Goal: Check status: Check status

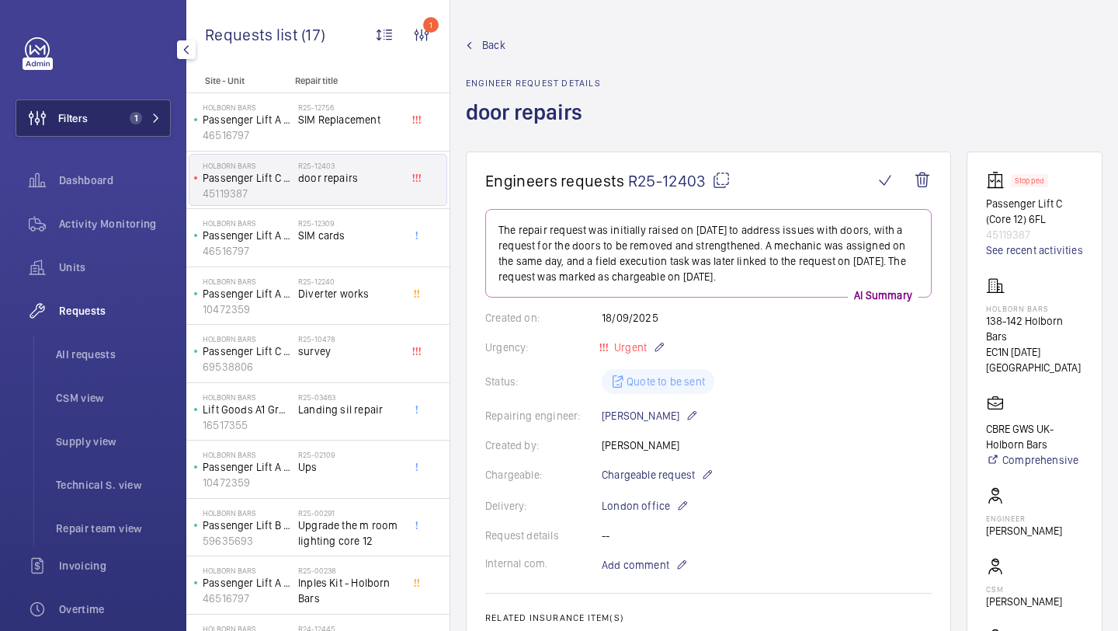
click at [119, 113] on button "Filters 1" at bounding box center [93, 117] width 155 height 37
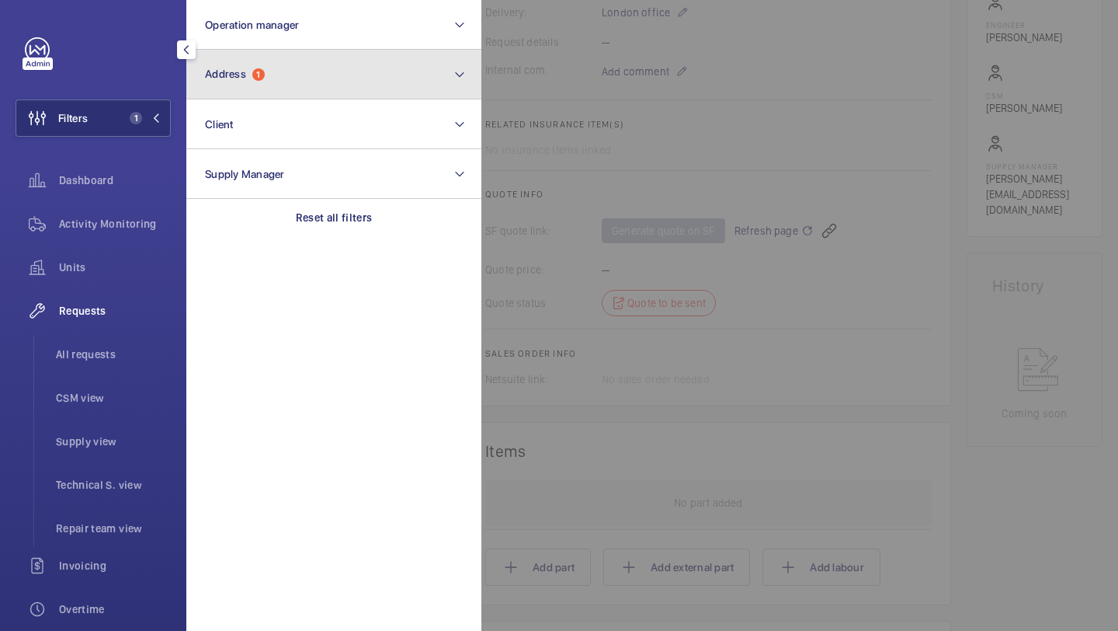
click at [272, 78] on button "Address 1" at bounding box center [333, 75] width 295 height 50
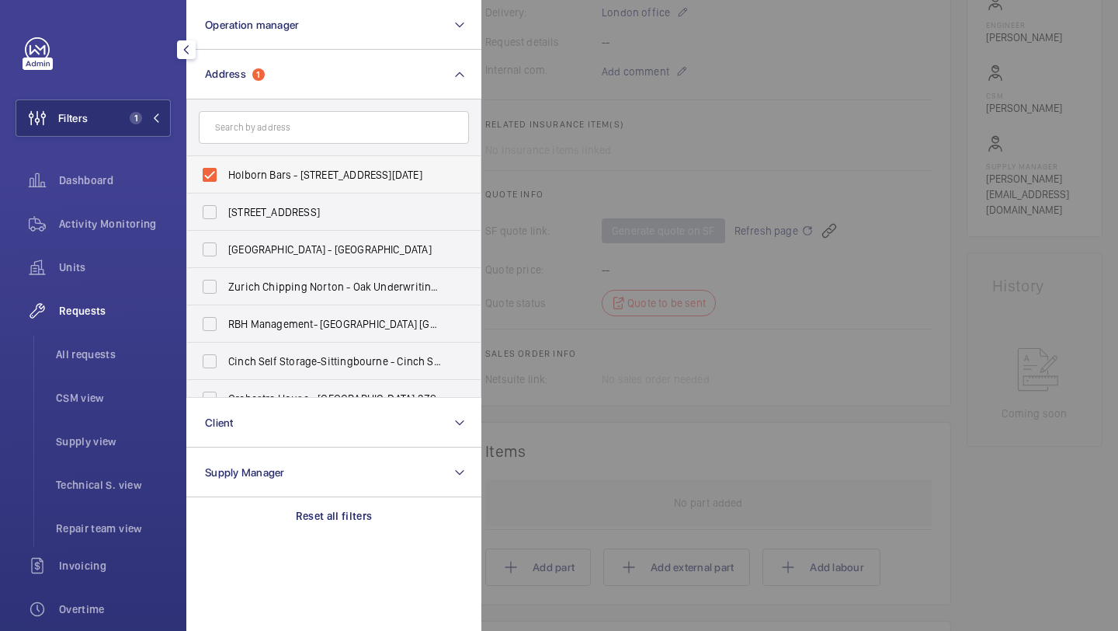
click at [284, 187] on label "Holborn Bars - [STREET_ADDRESS][DATE]" at bounding box center [322, 174] width 270 height 37
click at [225, 187] on input "Holborn Bars - [STREET_ADDRESS][DATE]" at bounding box center [209, 174] width 31 height 31
checkbox input "false"
click at [315, 120] on input "text" at bounding box center [334, 127] width 270 height 33
click at [590, 106] on div at bounding box center [1041, 315] width 1118 height 631
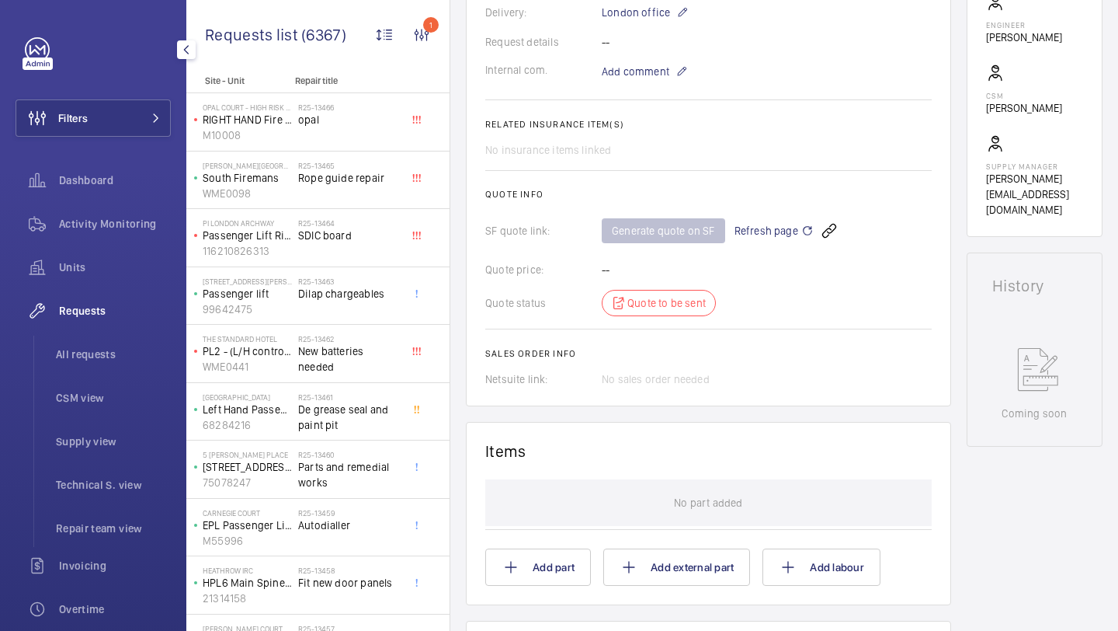
click at [143, 373] on ul "All requests CSM view Supply view Technical S. view Repair team view" at bounding box center [101, 441] width 137 height 211
click at [124, 363] on li "All requests" at bounding box center [106, 354] width 127 height 37
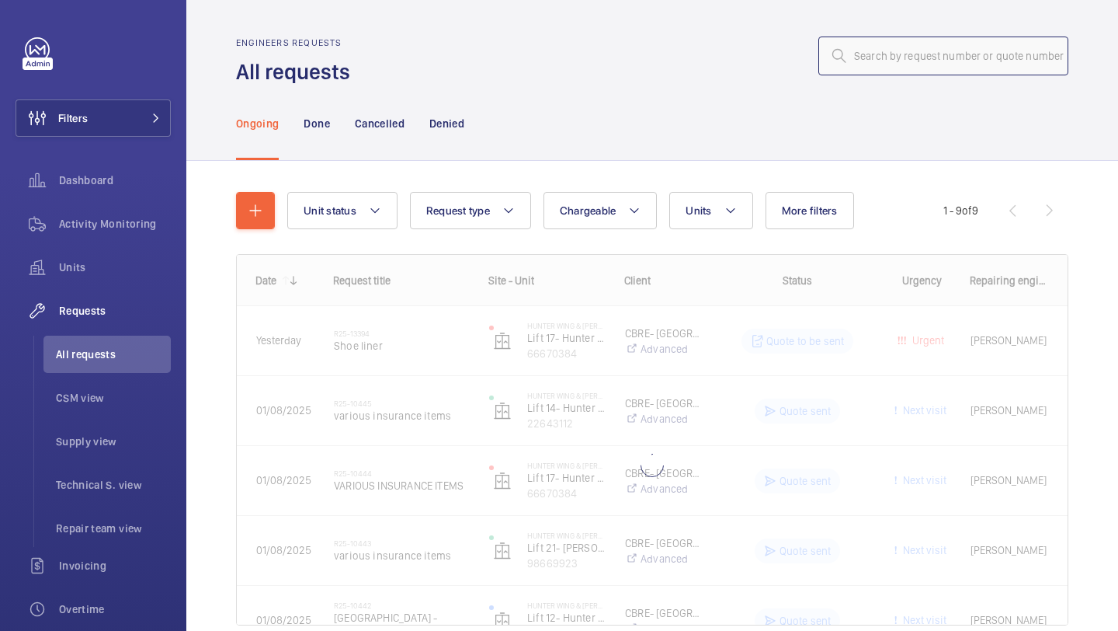
click at [903, 40] on input "text" at bounding box center [944, 56] width 250 height 39
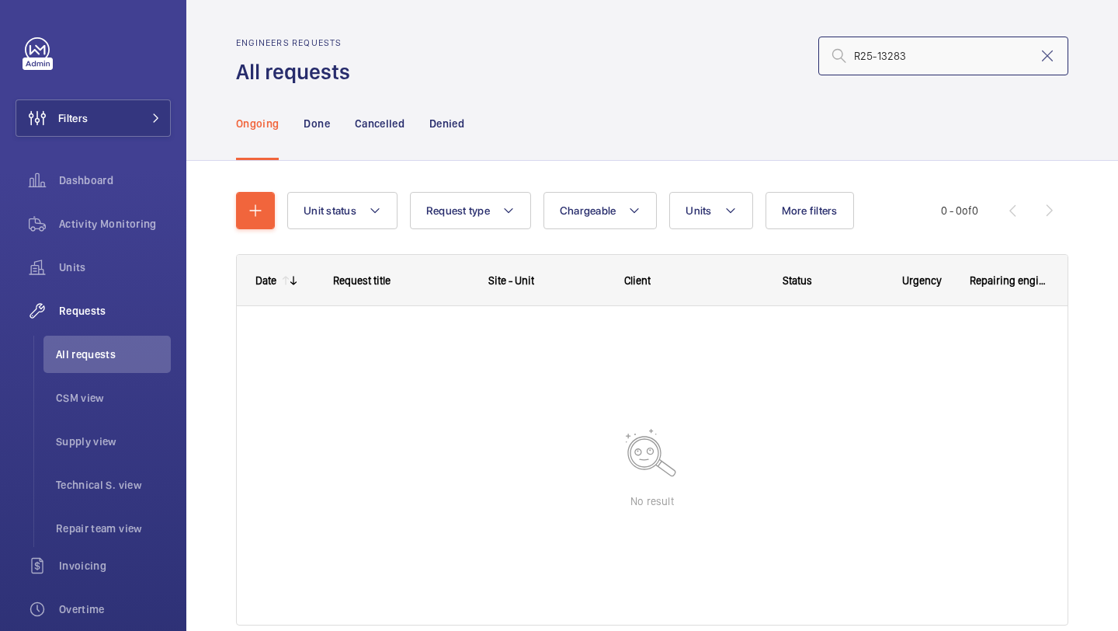
click at [864, 53] on input "R25-13283" at bounding box center [944, 56] width 250 height 39
click at [852, 54] on input "R25-13283" at bounding box center [944, 56] width 250 height 39
click at [945, 54] on input "R25-13283" at bounding box center [944, 56] width 250 height 39
type input "R25-13283"
click at [396, 119] on p "Cancelled" at bounding box center [380, 124] width 50 height 16
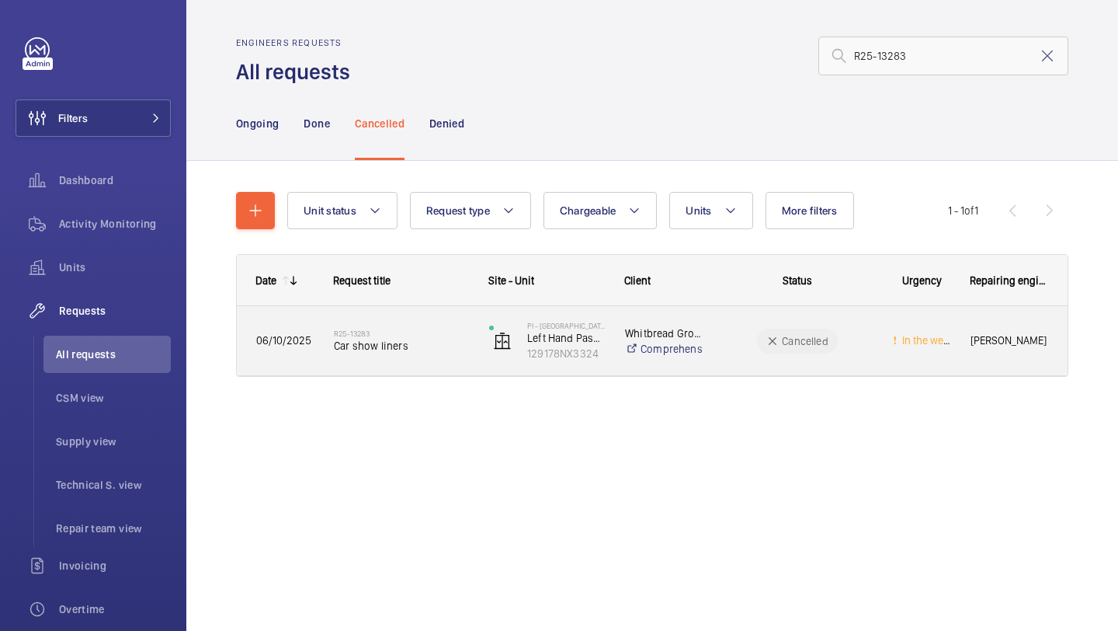
click at [424, 339] on span "Car show liners" at bounding box center [401, 346] width 135 height 16
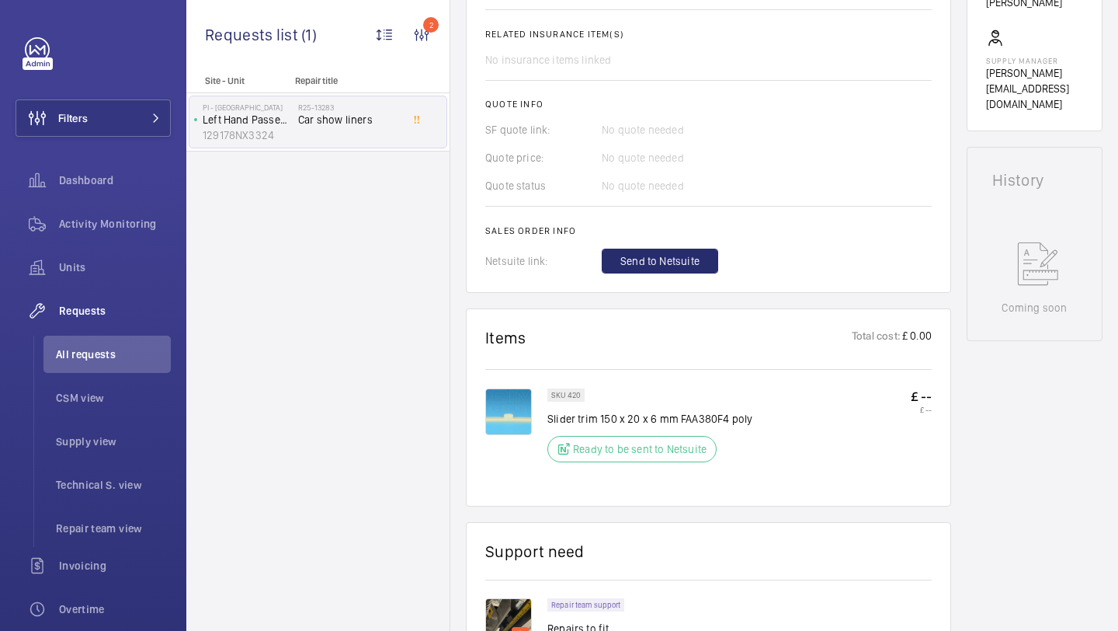
scroll to position [743, 0]
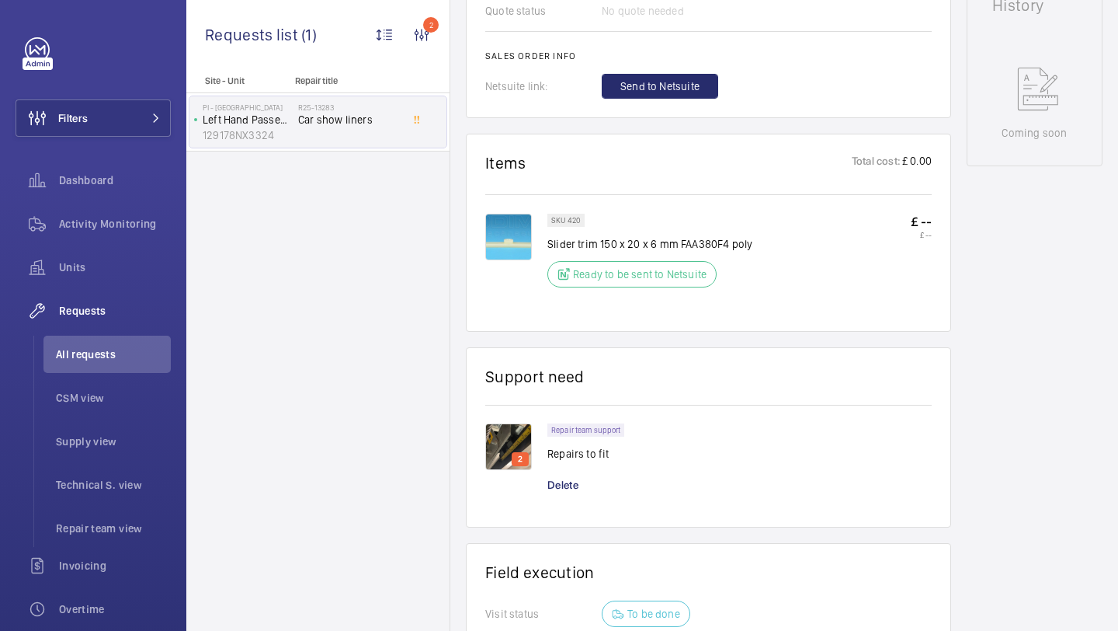
click at [508, 243] on img at bounding box center [508, 237] width 47 height 47
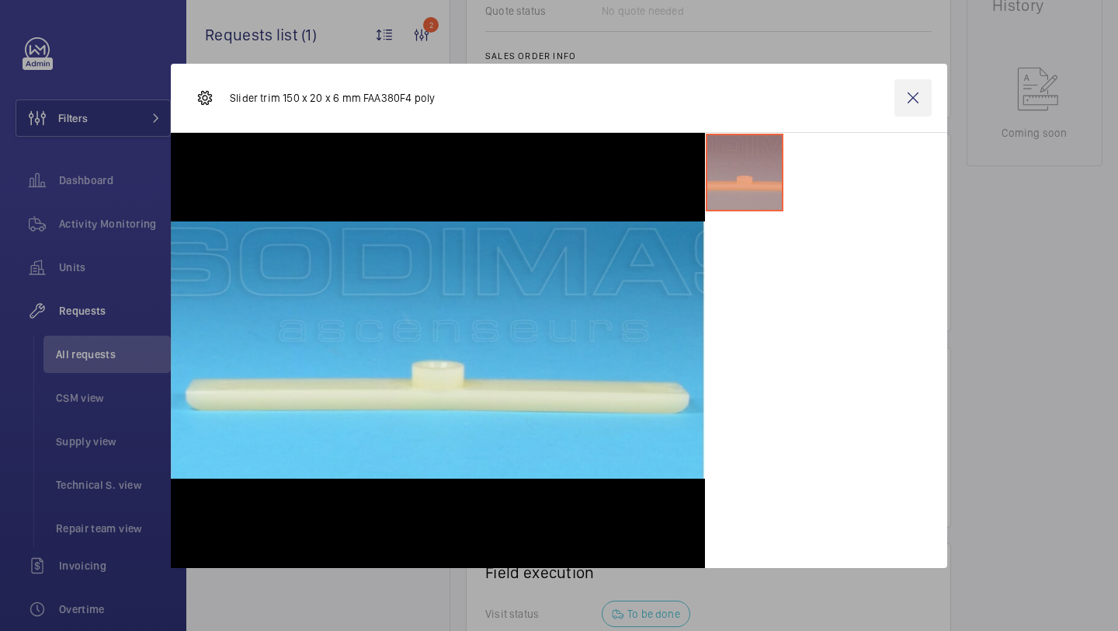
click at [906, 93] on wm-front-icon-button at bounding box center [913, 97] width 37 height 37
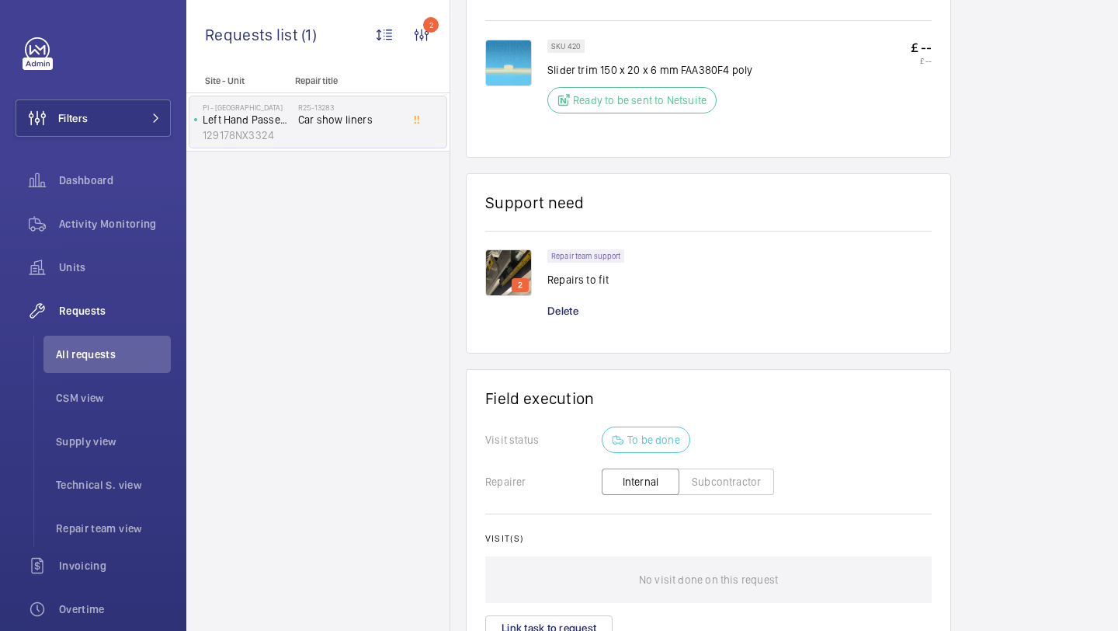
scroll to position [1004, 0]
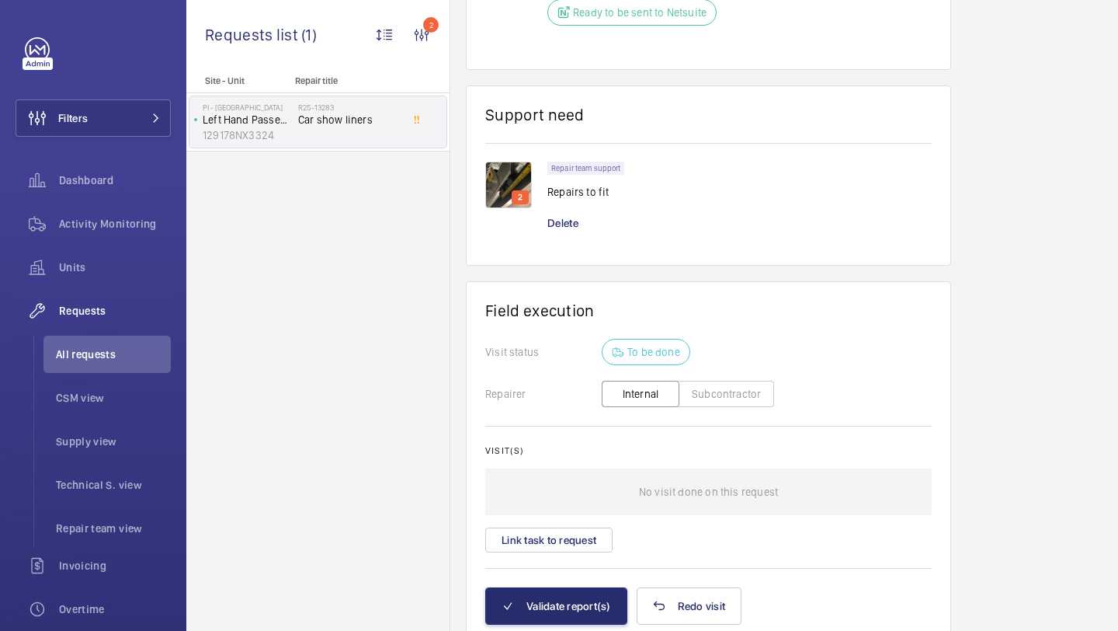
click at [517, 191] on img at bounding box center [508, 185] width 47 height 47
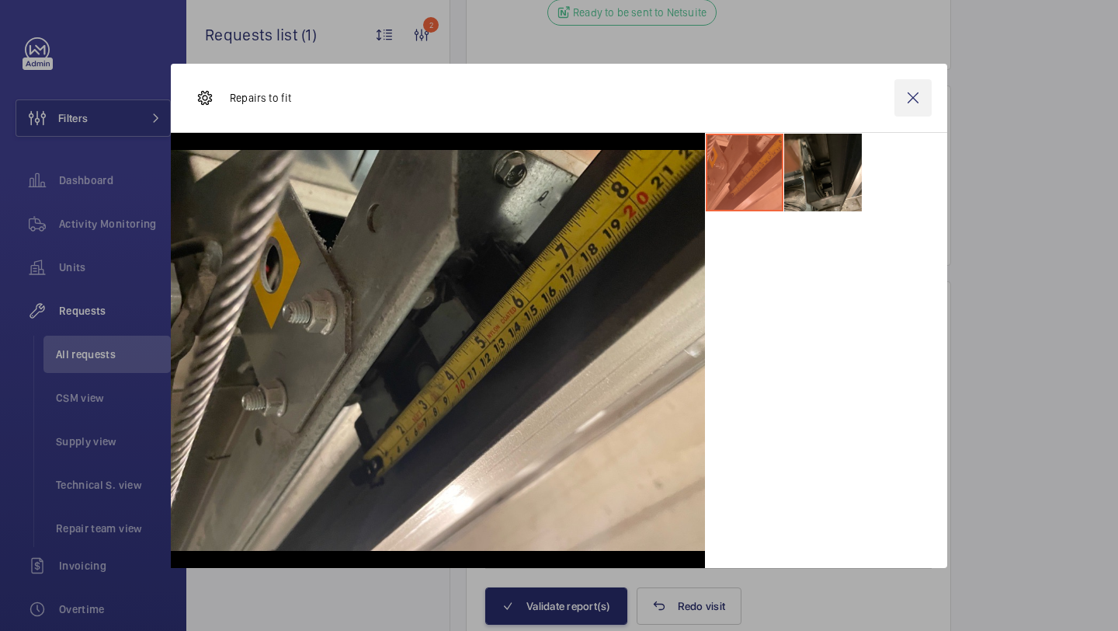
click at [917, 95] on wm-front-icon-button at bounding box center [913, 97] width 37 height 37
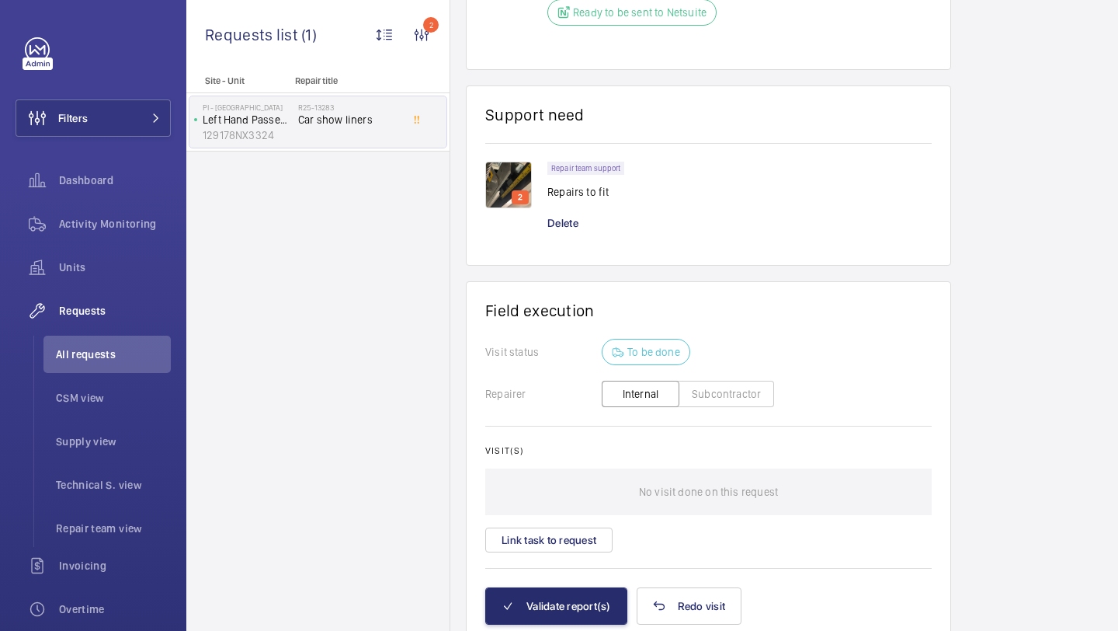
scroll to position [767, 0]
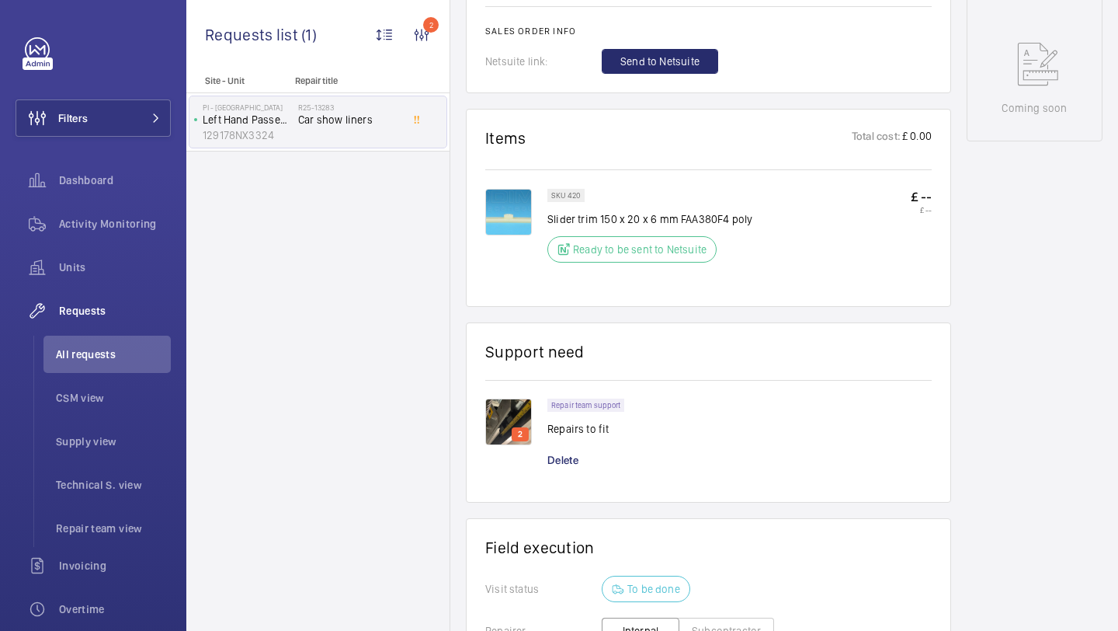
click at [530, 406] on img at bounding box center [508, 421] width 47 height 47
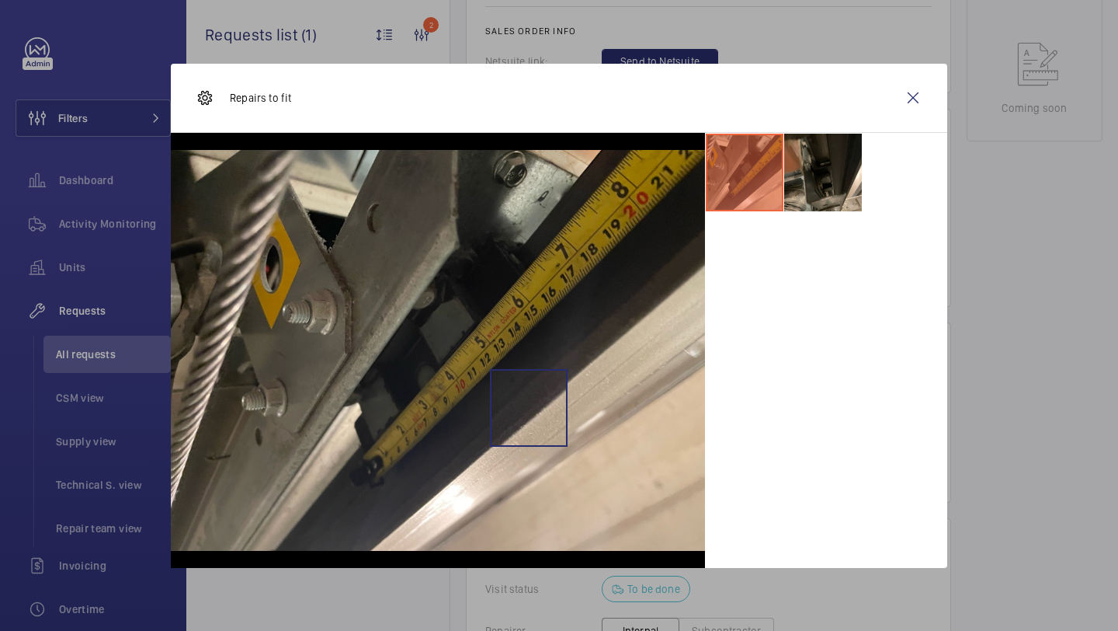
click at [512, 414] on img at bounding box center [438, 350] width 534 height 401
click at [835, 177] on li at bounding box center [823, 173] width 78 height 78
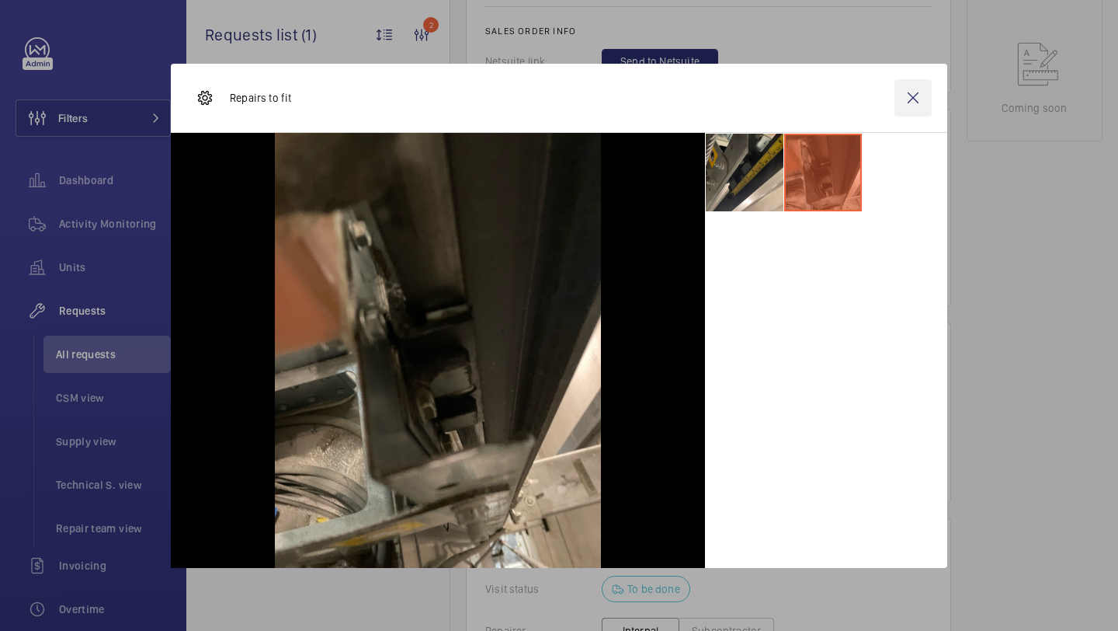
click at [908, 92] on wm-front-icon-button at bounding box center [913, 97] width 37 height 37
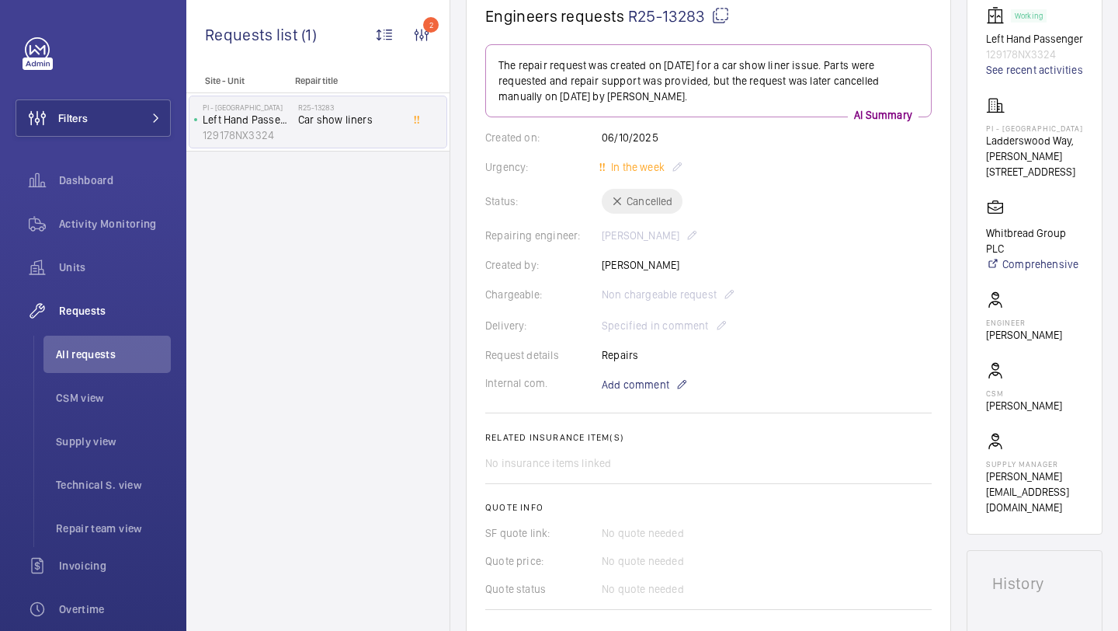
scroll to position [840, 0]
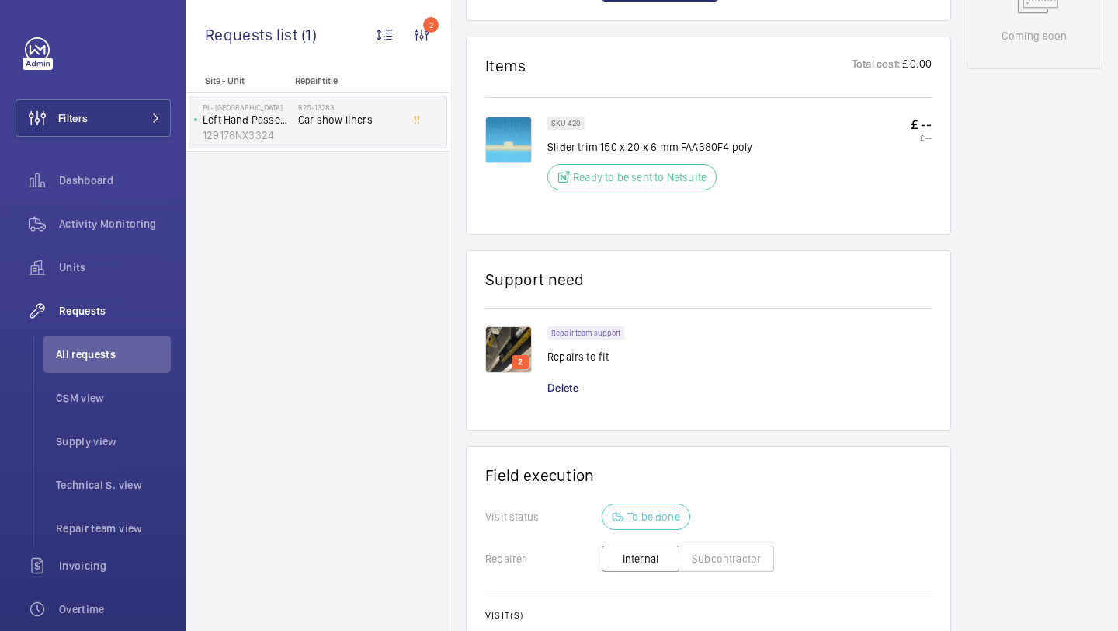
click at [493, 364] on img at bounding box center [508, 349] width 47 height 47
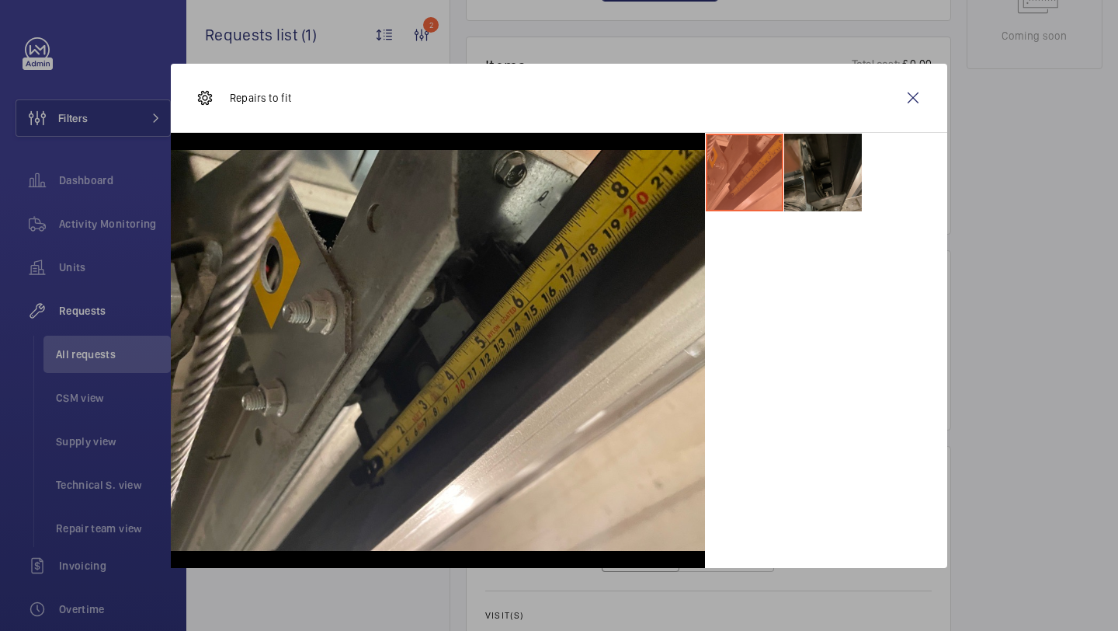
click at [830, 163] on li at bounding box center [823, 173] width 78 height 78
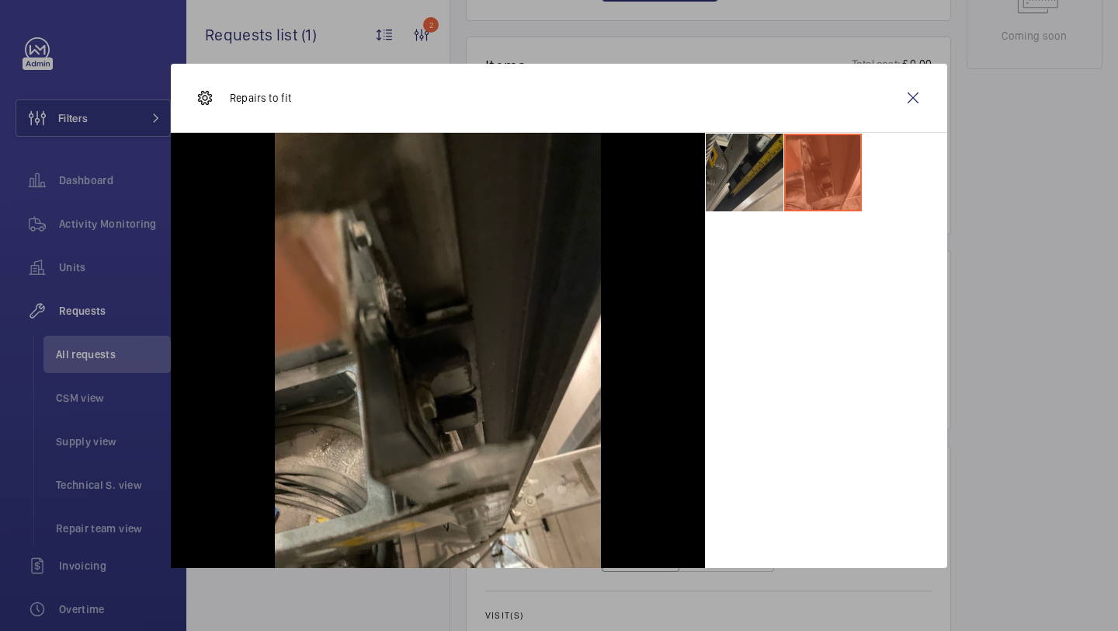
click at [763, 201] on li at bounding box center [745, 173] width 78 height 78
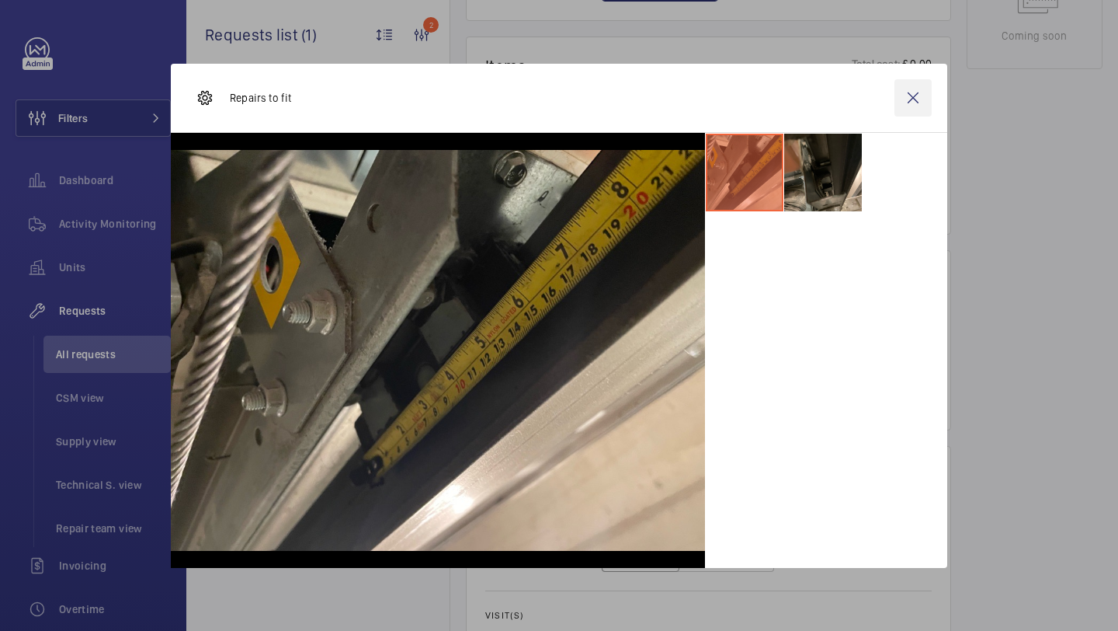
click at [913, 97] on wm-front-icon-button at bounding box center [913, 97] width 37 height 37
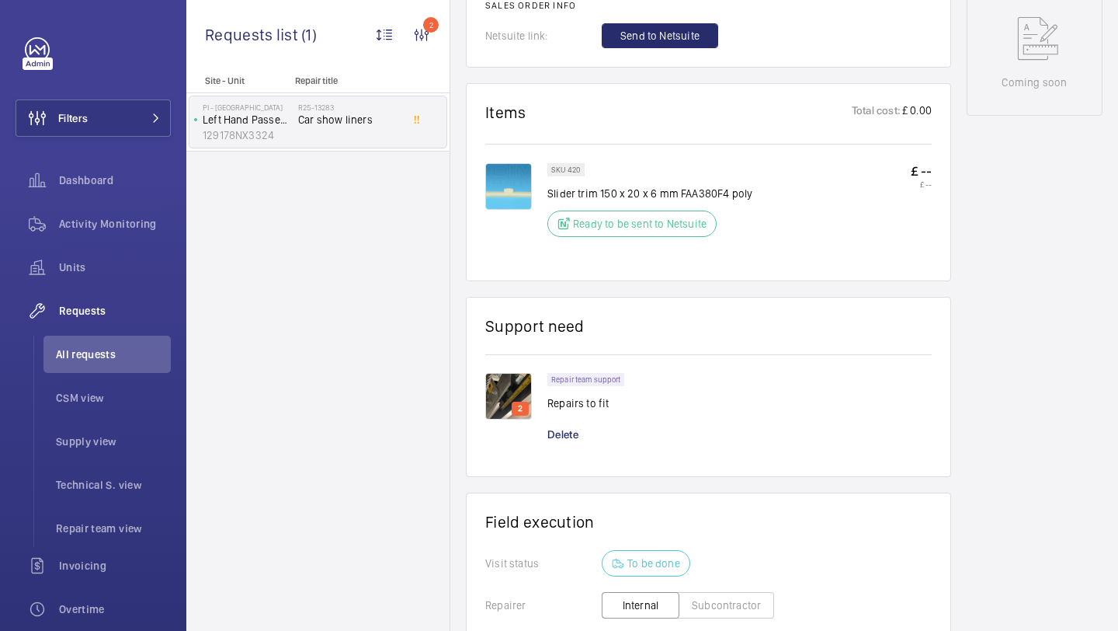
scroll to position [795, 0]
click at [518, 195] on img at bounding box center [508, 184] width 47 height 47
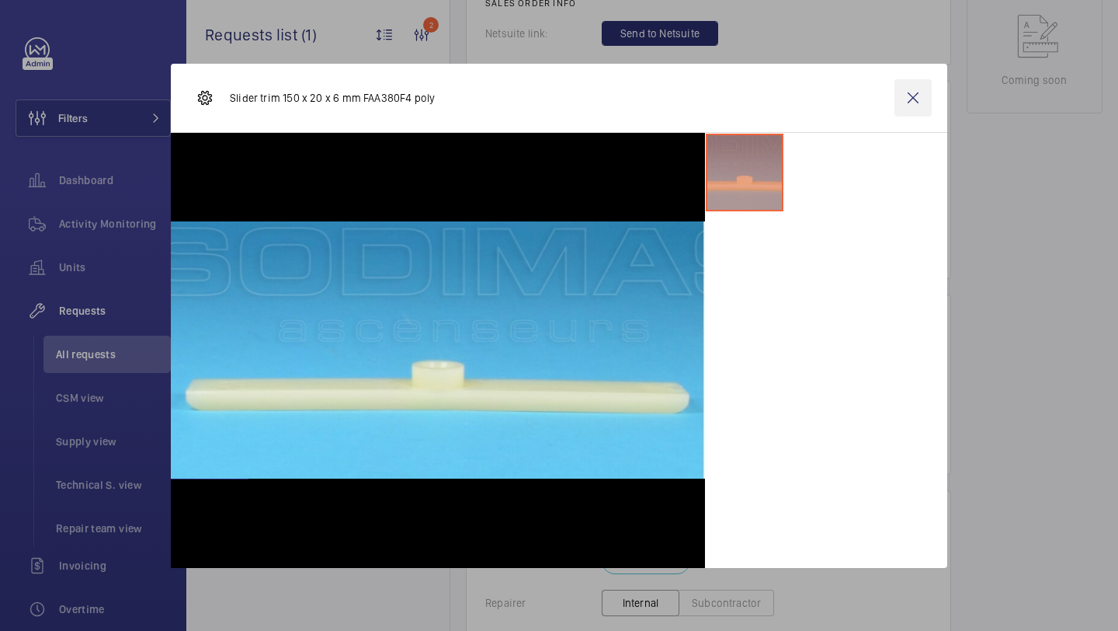
click at [920, 87] on wm-front-icon-button at bounding box center [913, 97] width 37 height 37
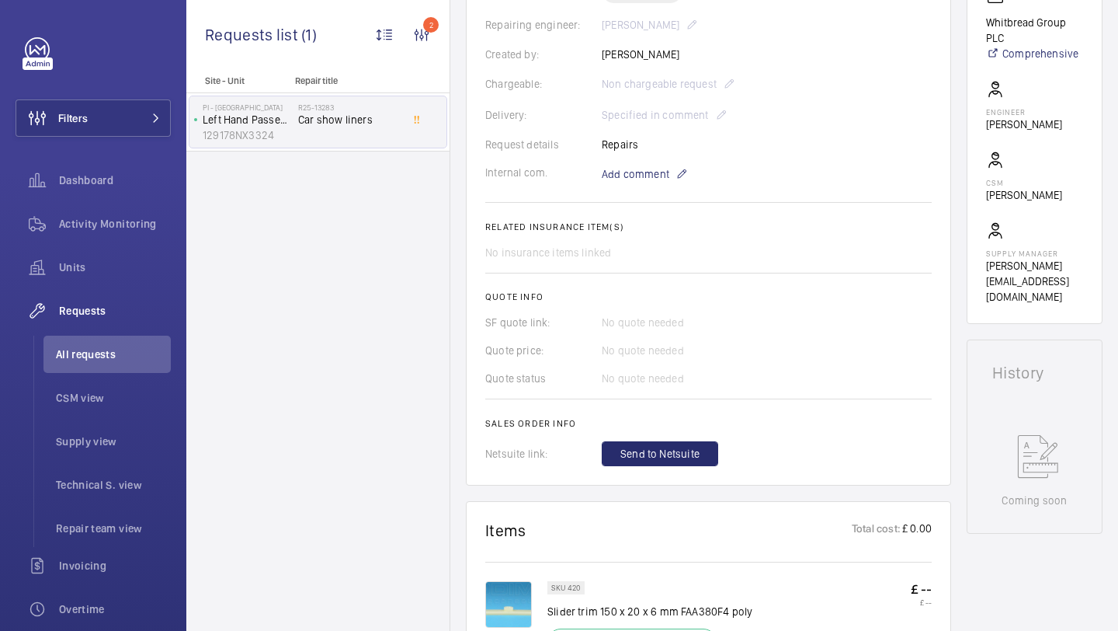
scroll to position [956, 0]
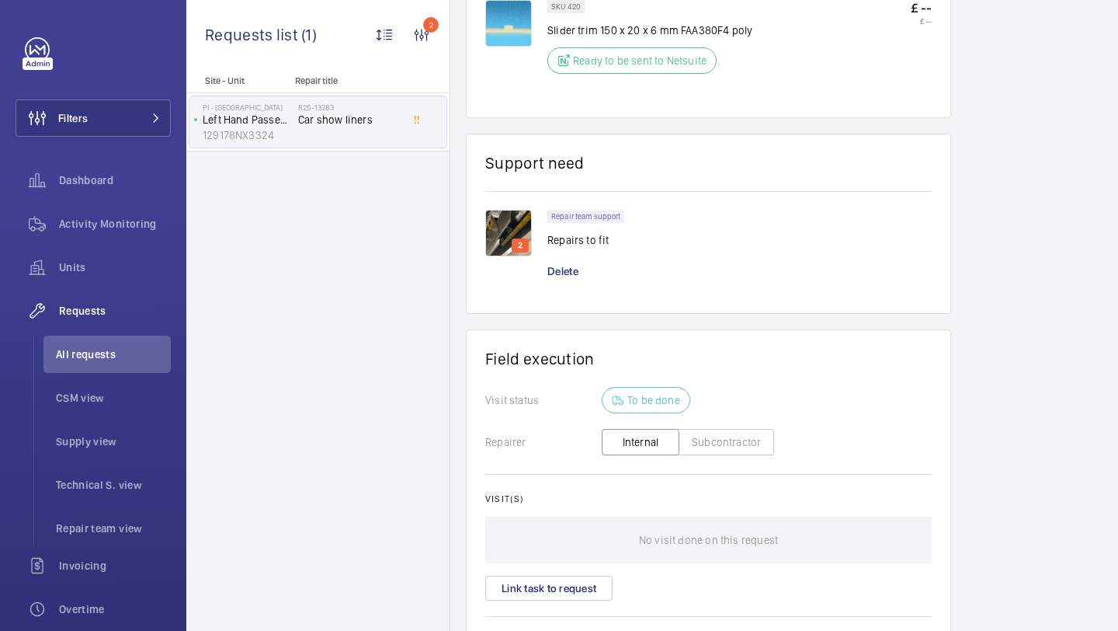
click at [514, 239] on img at bounding box center [508, 233] width 47 height 47
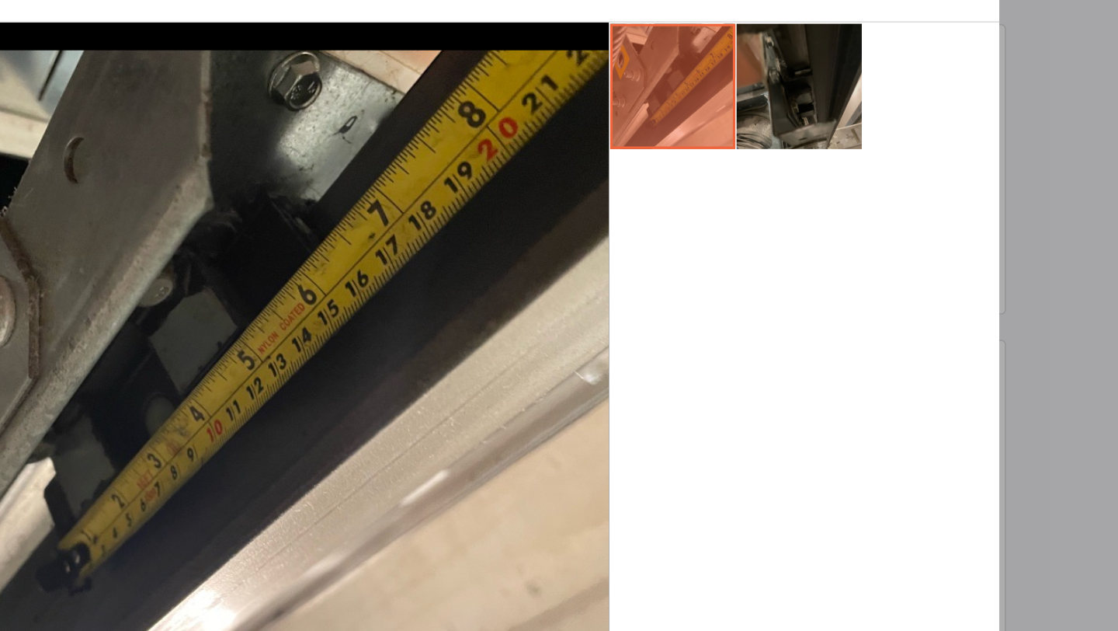
click at [814, 181] on li at bounding box center [823, 173] width 78 height 78
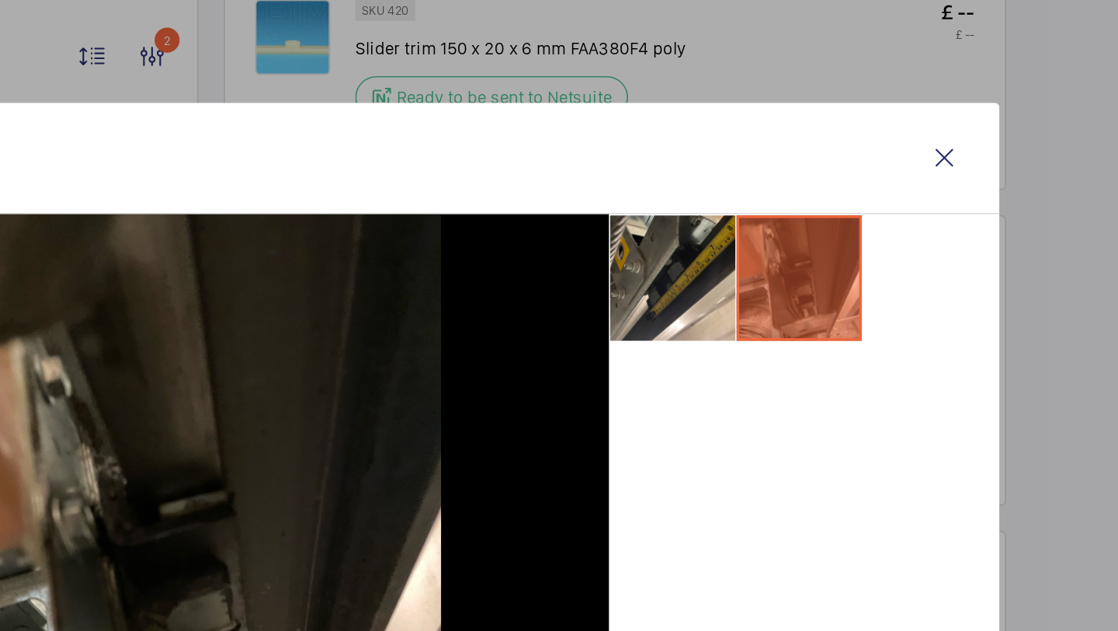
click at [906, 145] on ul at bounding box center [826, 172] width 242 height 79
click at [921, 75] on div "Repairs to fit" at bounding box center [559, 98] width 777 height 69
click at [910, 94] on wm-front-icon-button at bounding box center [913, 97] width 37 height 37
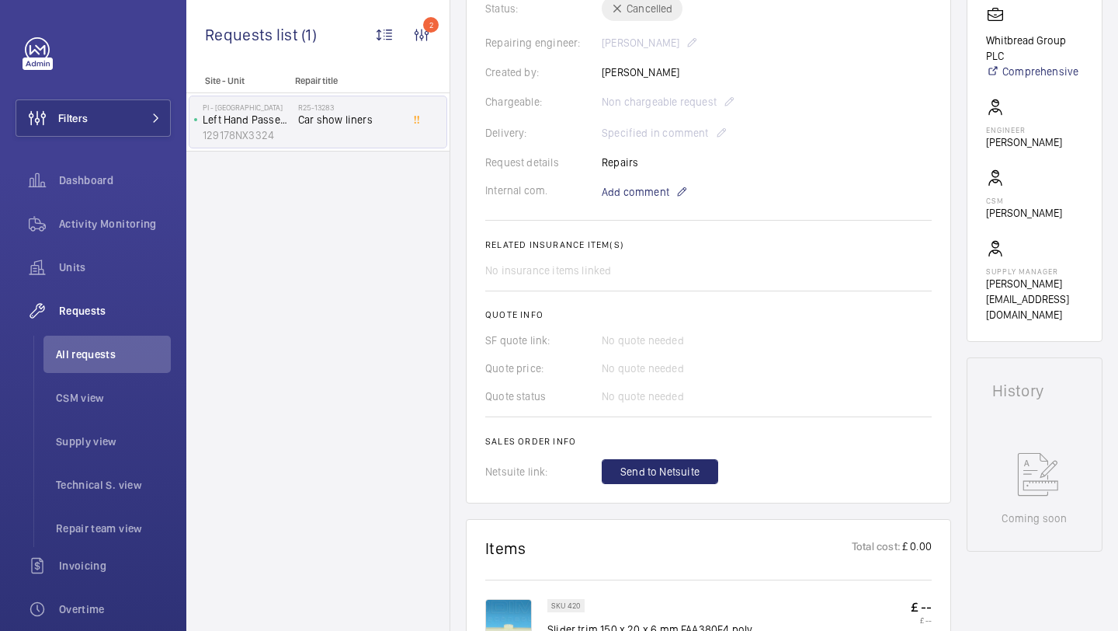
scroll to position [715, 0]
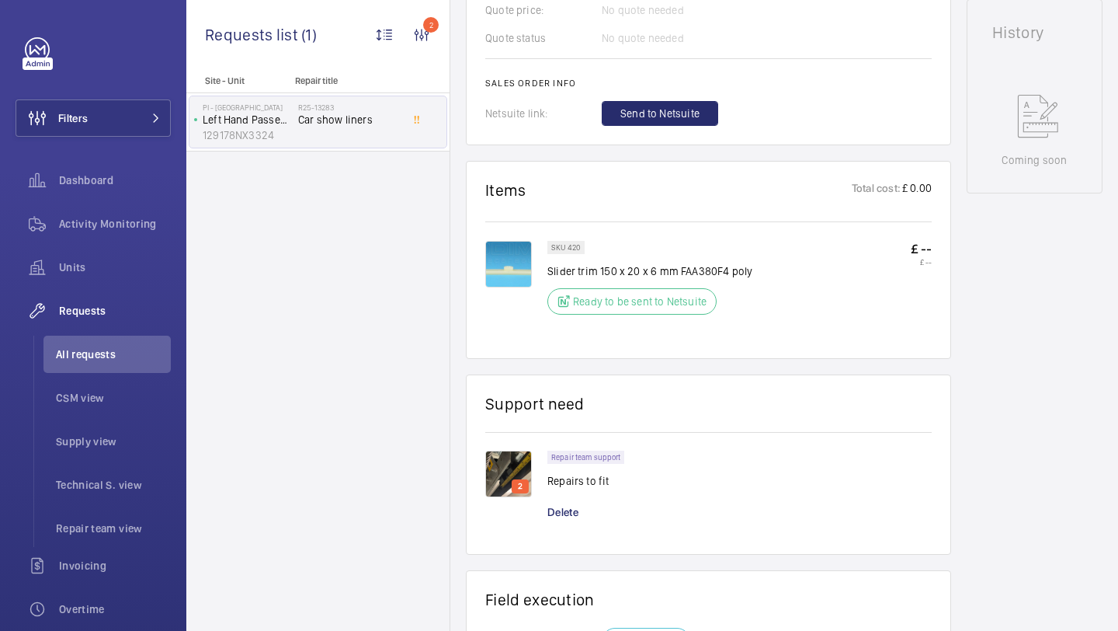
click at [505, 470] on img at bounding box center [508, 473] width 47 height 47
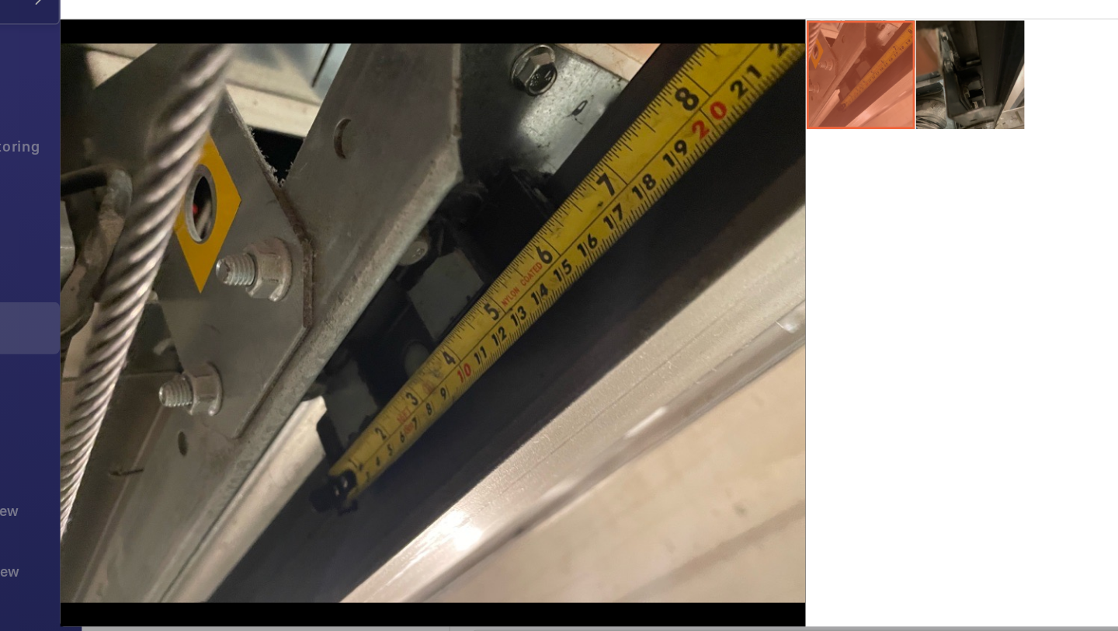
click at [839, 158] on li at bounding box center [823, 173] width 78 height 78
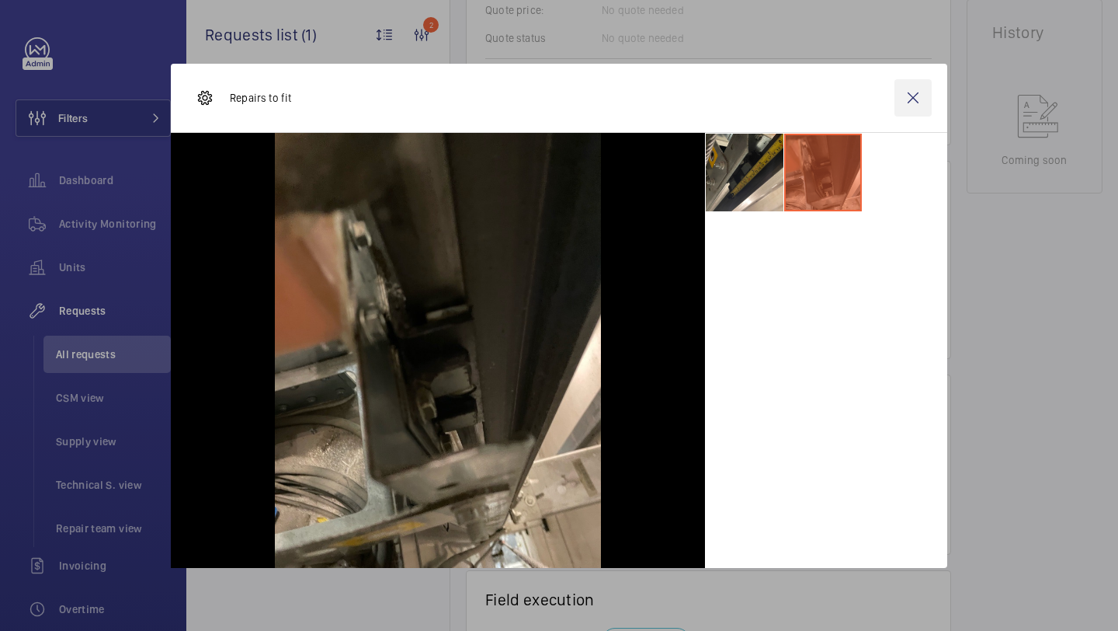
click at [924, 97] on wm-front-icon-button at bounding box center [913, 97] width 37 height 37
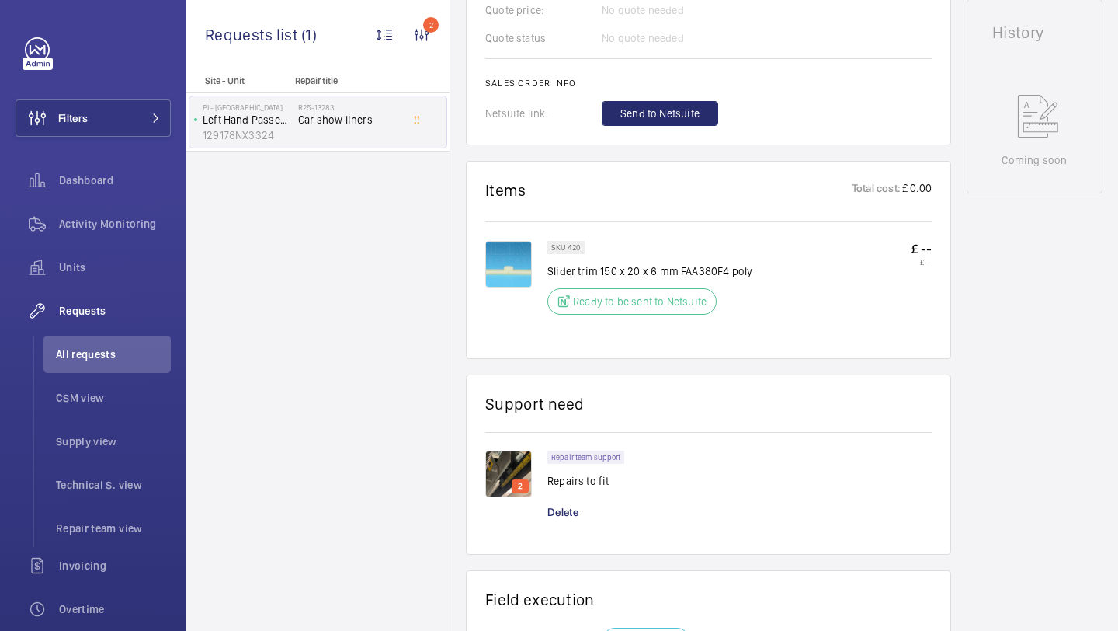
click at [506, 465] on img at bounding box center [508, 473] width 47 height 47
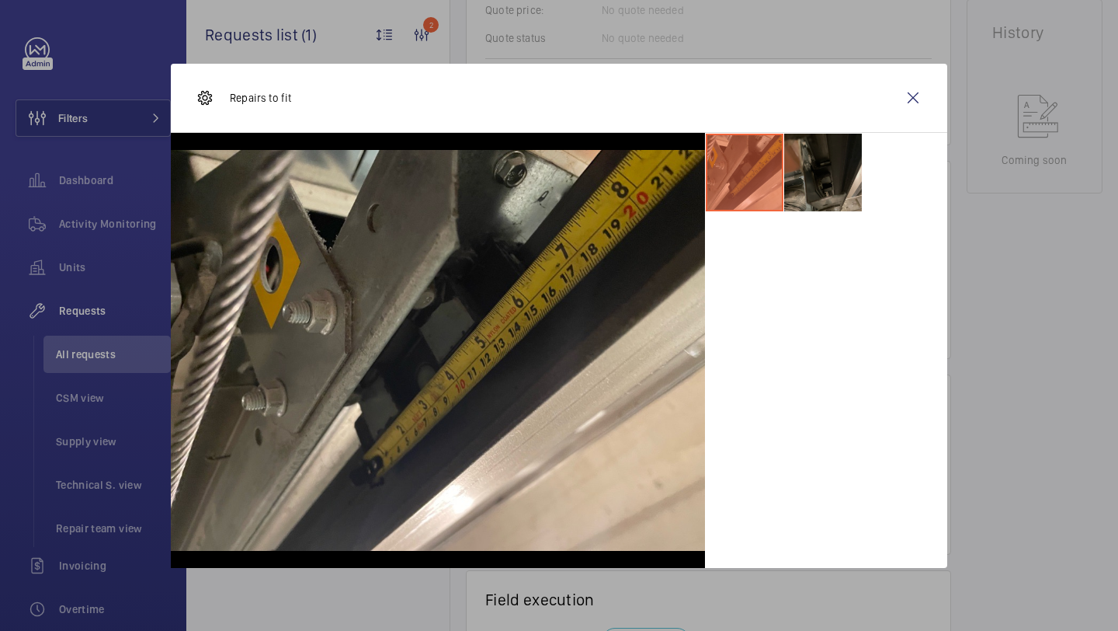
click at [837, 186] on li at bounding box center [823, 173] width 78 height 78
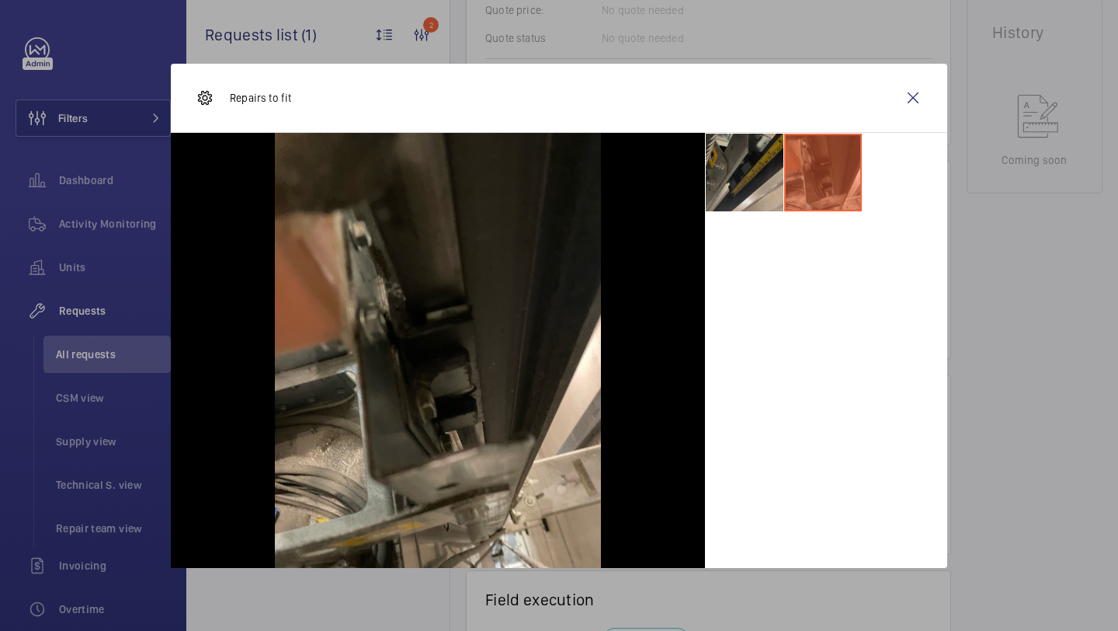
click at [743, 191] on li at bounding box center [745, 173] width 78 height 78
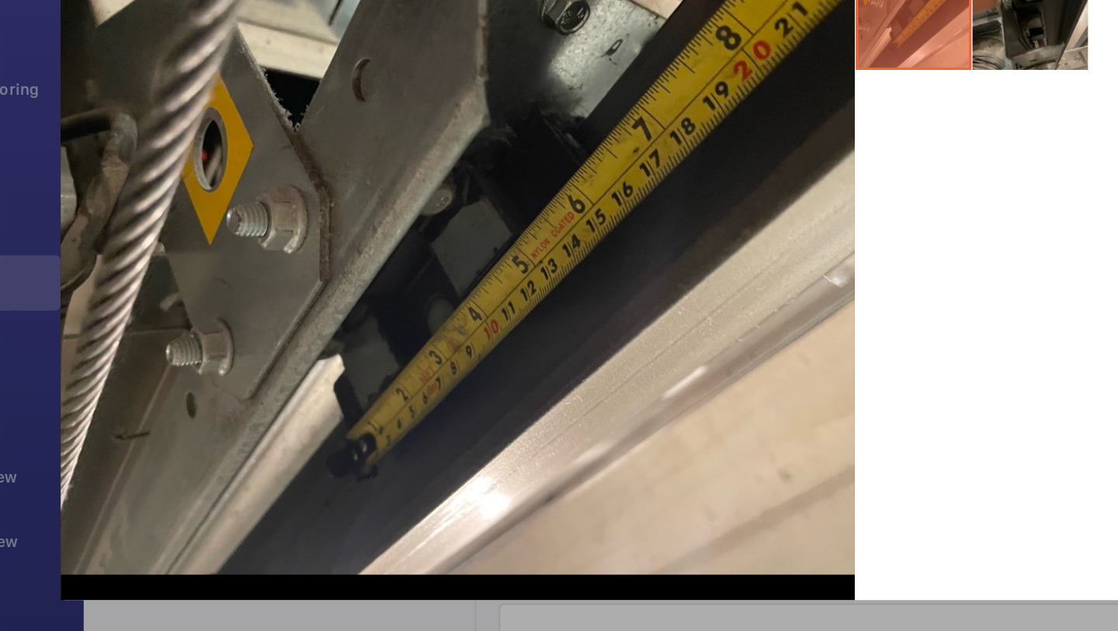
click at [833, 197] on li at bounding box center [823, 173] width 78 height 78
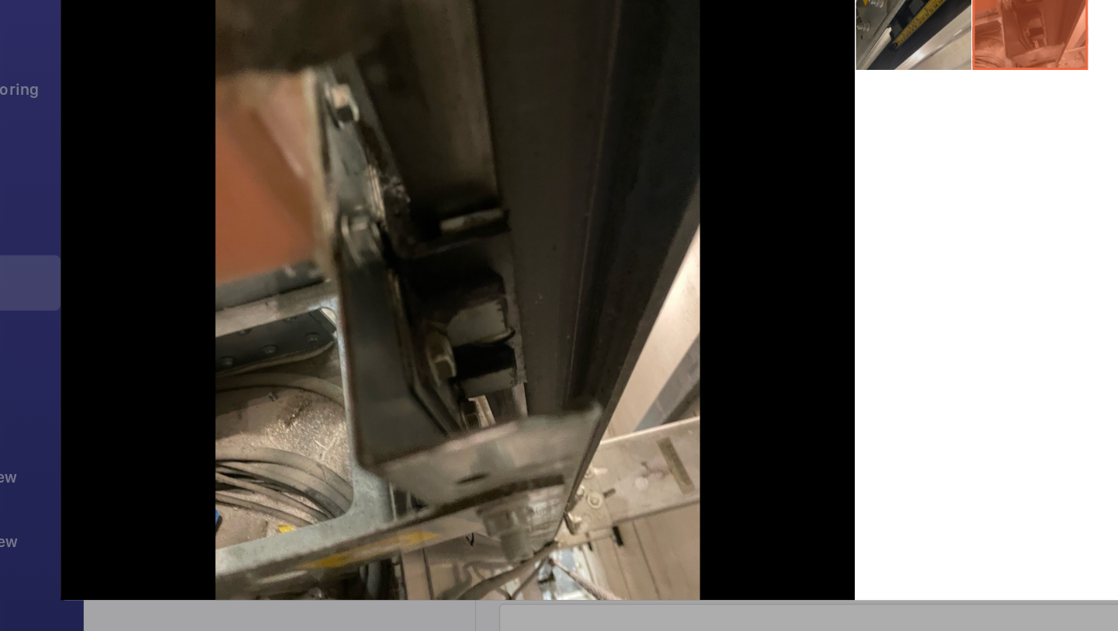
click at [763, 209] on li at bounding box center [745, 173] width 78 height 78
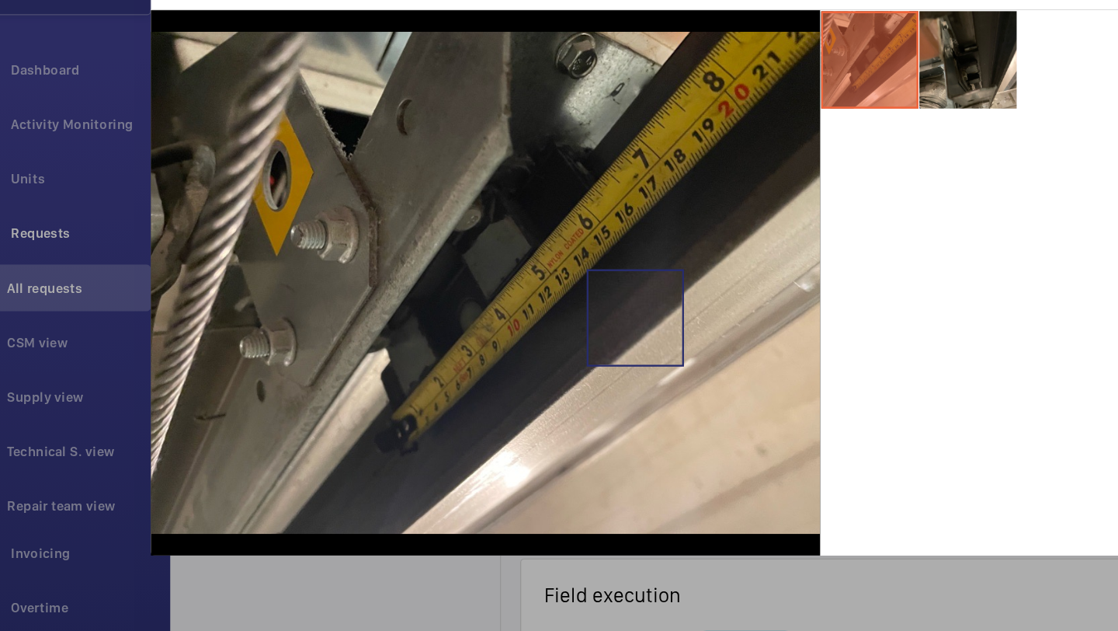
scroll to position [0, 0]
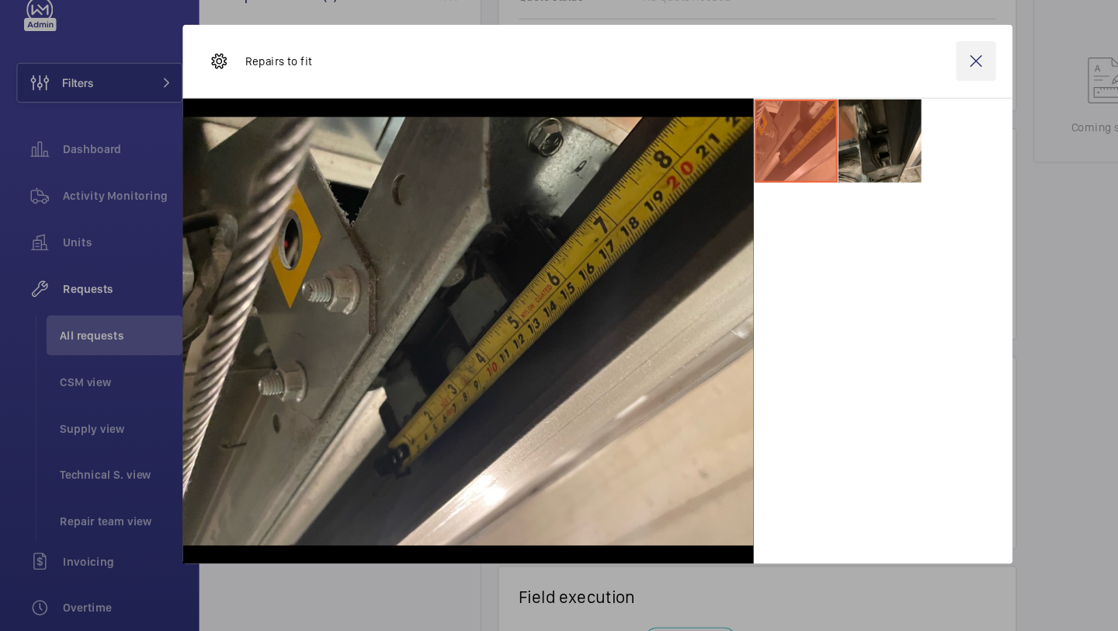
click at [902, 96] on wm-front-icon-button at bounding box center [913, 97] width 37 height 37
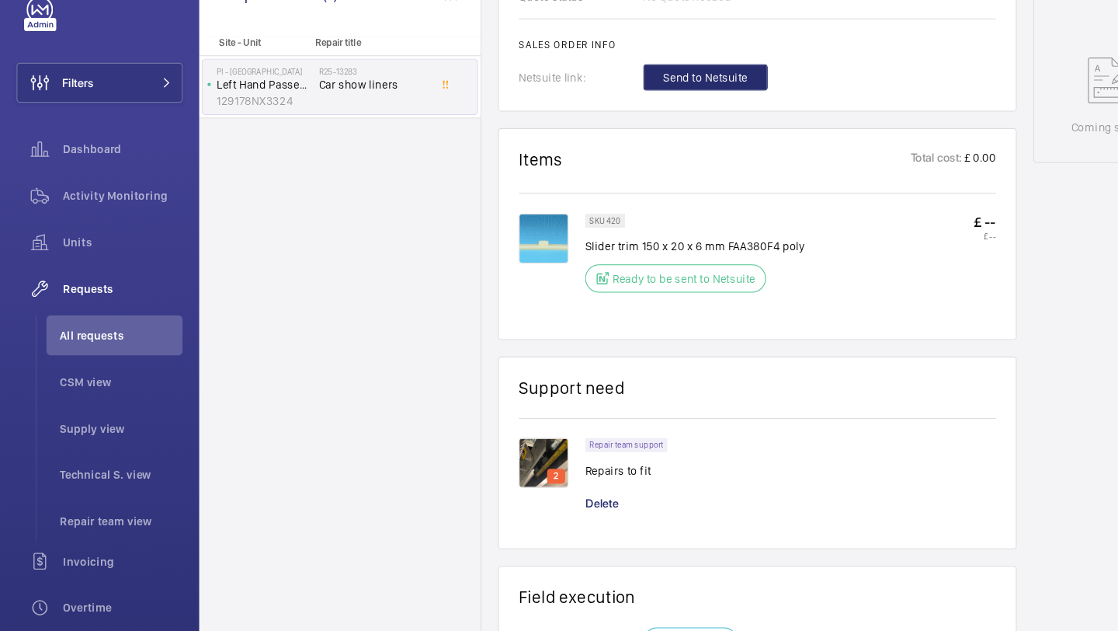
click at [502, 243] on img at bounding box center [508, 264] width 47 height 47
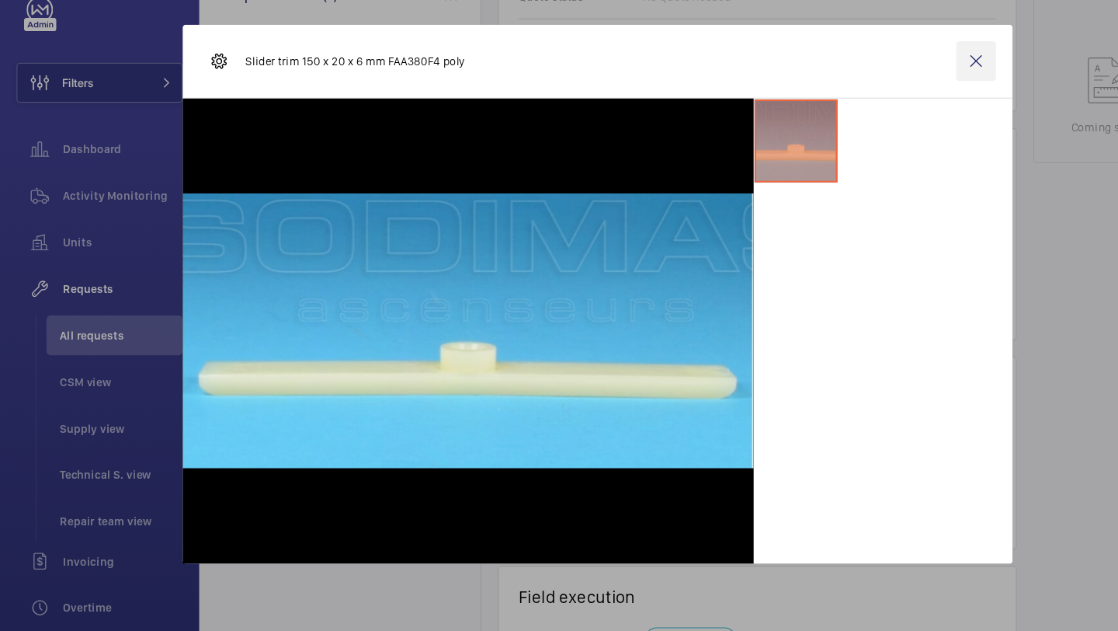
click at [914, 87] on wm-front-icon-button at bounding box center [913, 97] width 37 height 37
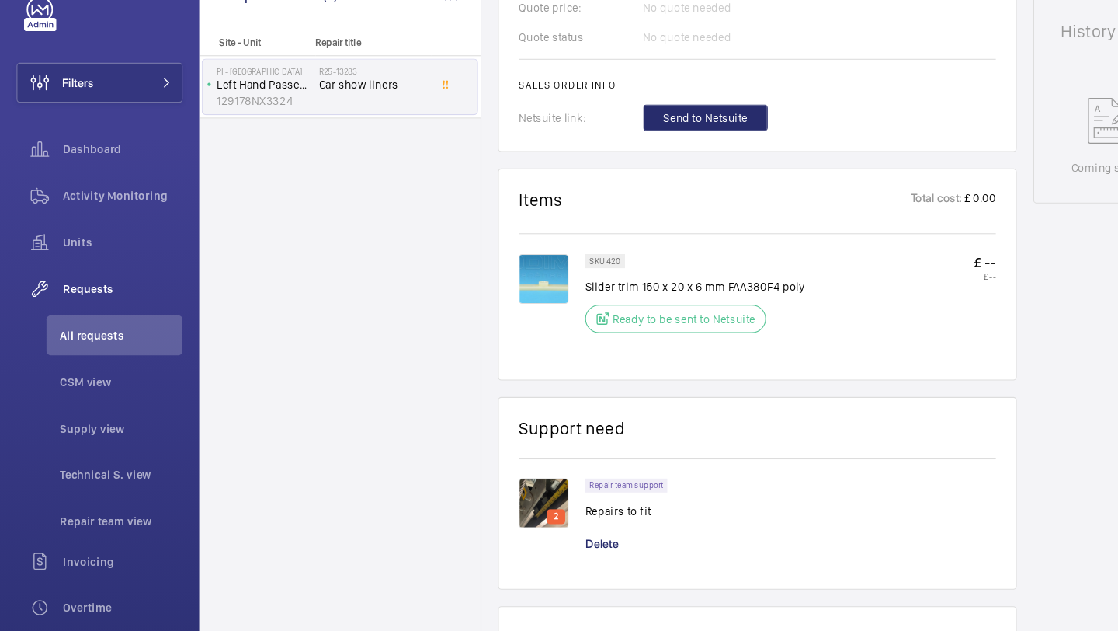
scroll to position [723, 0]
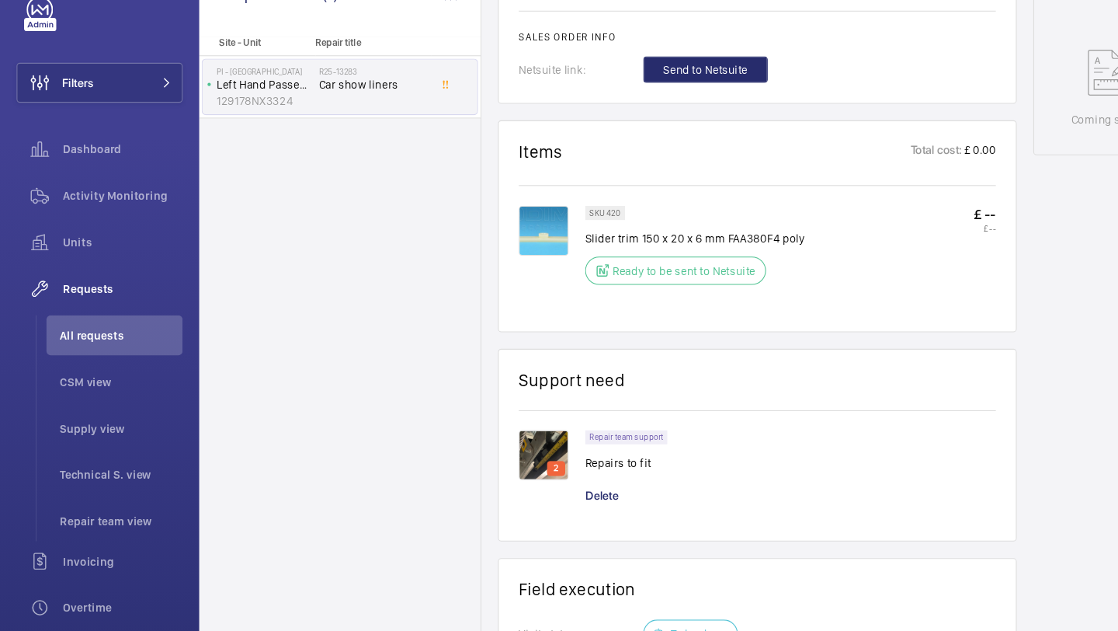
click at [509, 467] on img at bounding box center [508, 466] width 47 height 47
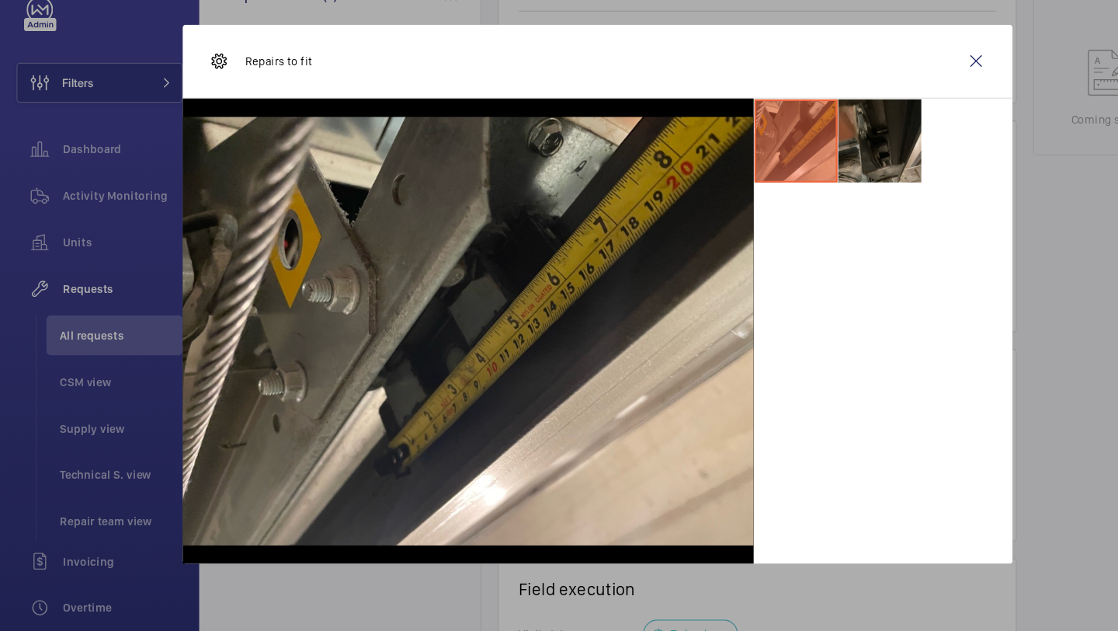
click at [806, 191] on li at bounding box center [823, 173] width 78 height 78
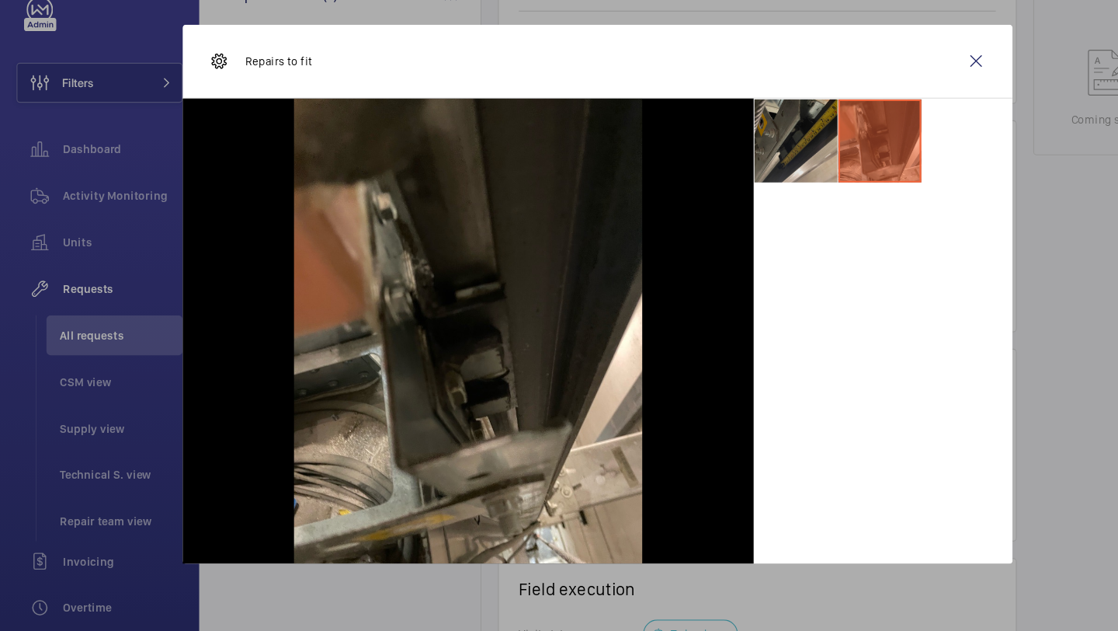
click at [742, 183] on li at bounding box center [745, 173] width 78 height 78
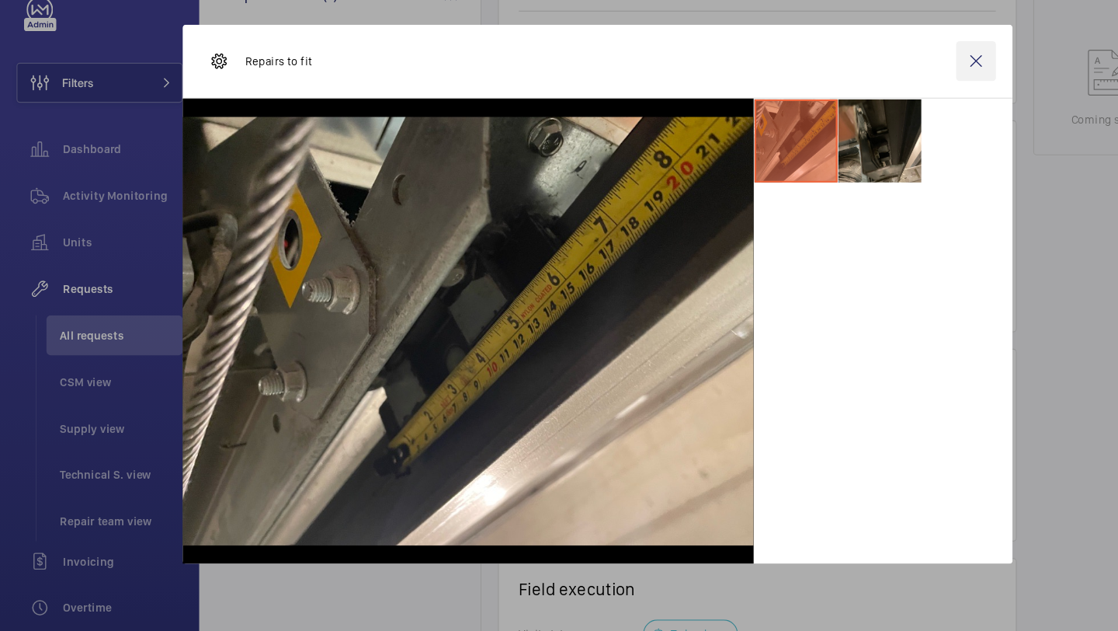
click at [913, 104] on wm-front-icon-button at bounding box center [913, 97] width 37 height 37
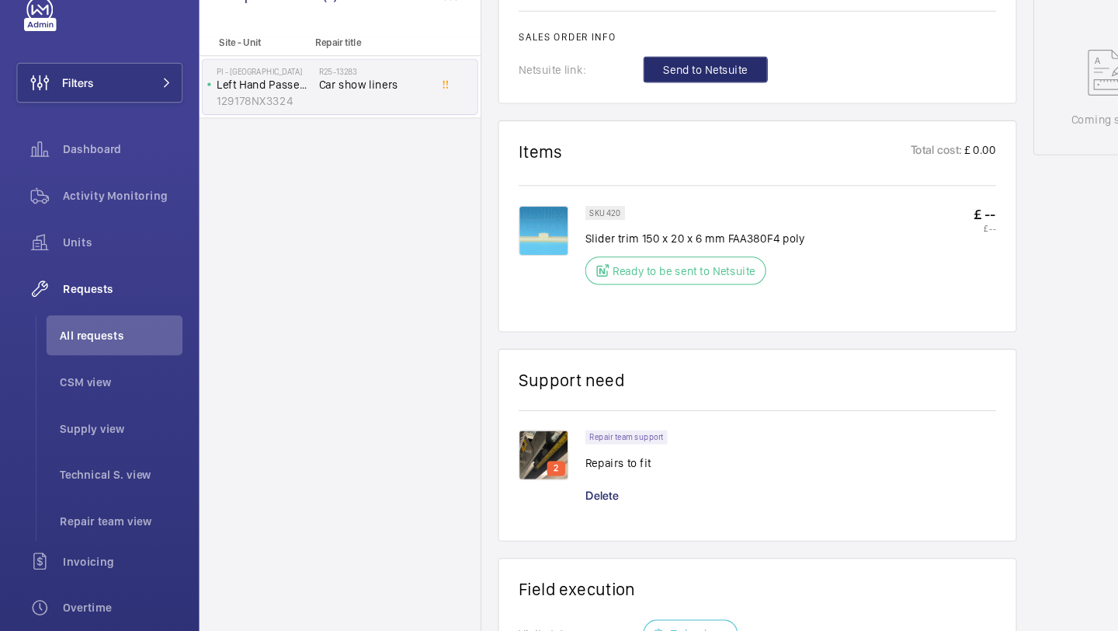
click at [516, 270] on img at bounding box center [508, 256] width 47 height 47
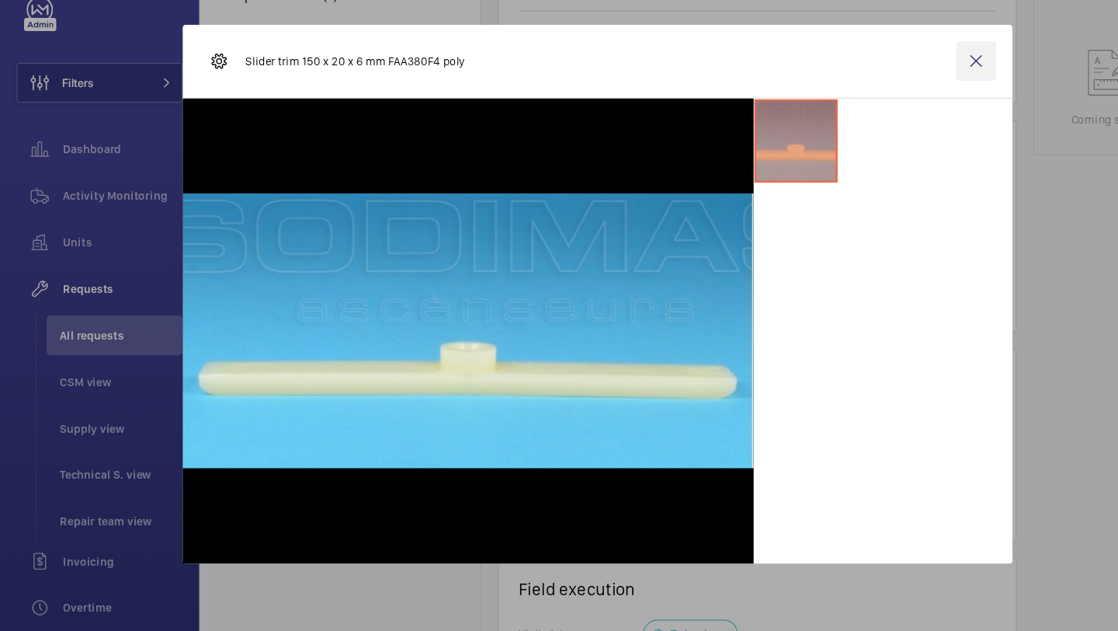
click at [917, 108] on wm-front-icon-button at bounding box center [913, 97] width 37 height 37
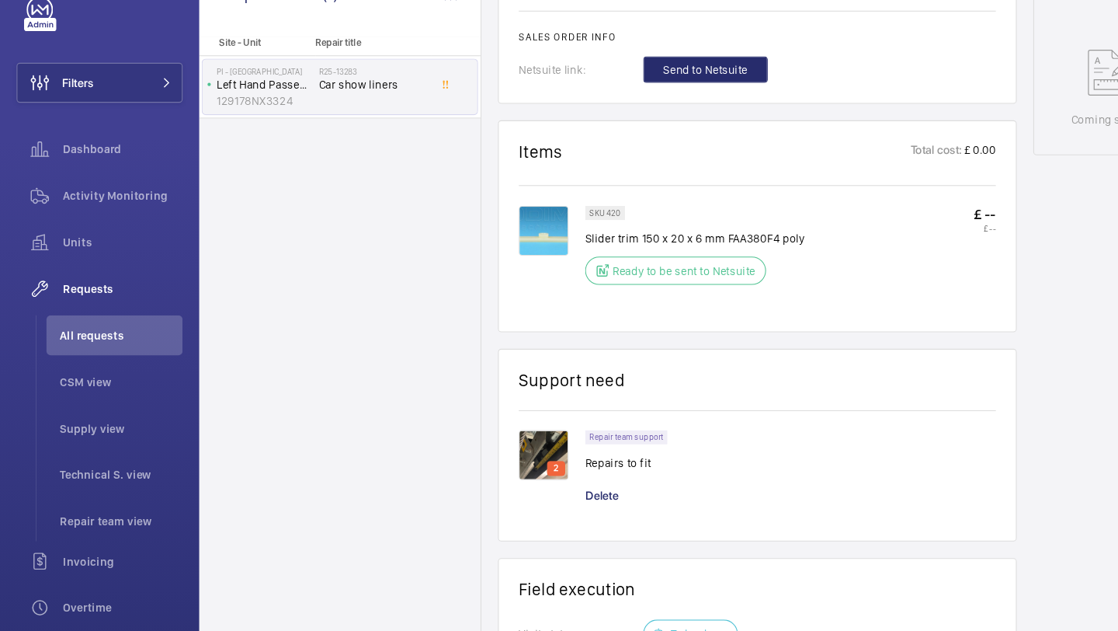
click at [508, 462] on img at bounding box center [508, 466] width 47 height 47
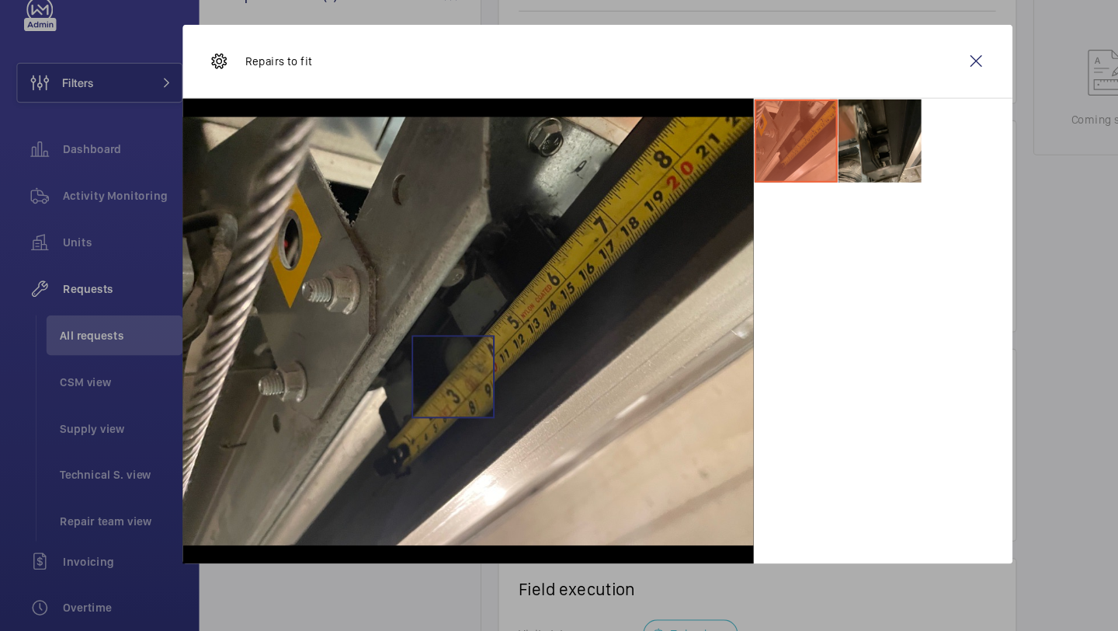
scroll to position [0, 0]
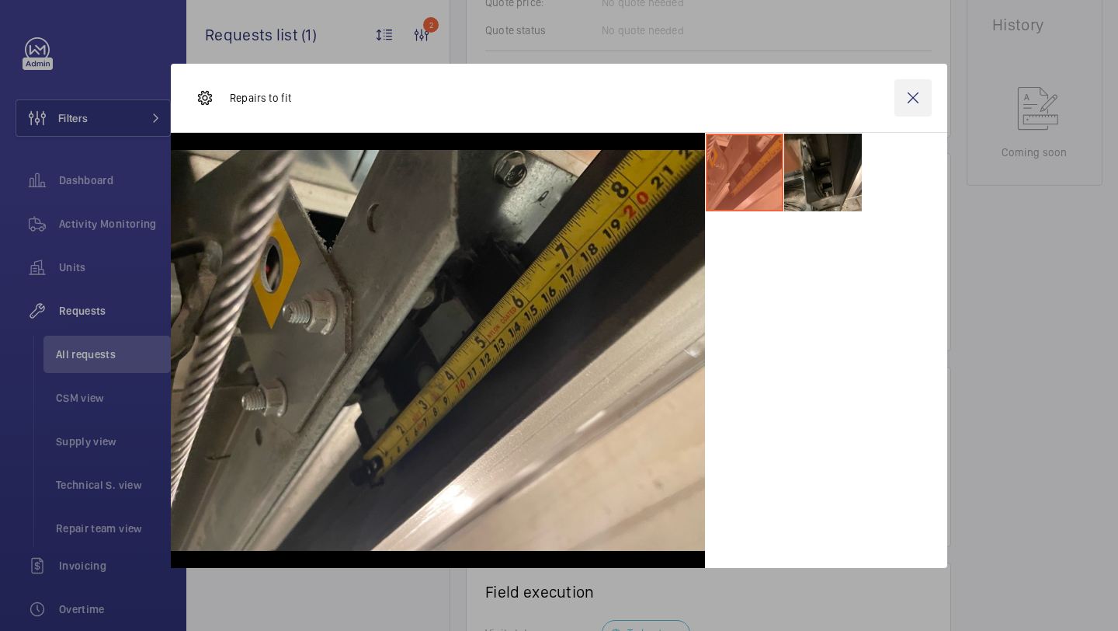
click at [925, 92] on wm-front-icon-button at bounding box center [913, 97] width 37 height 37
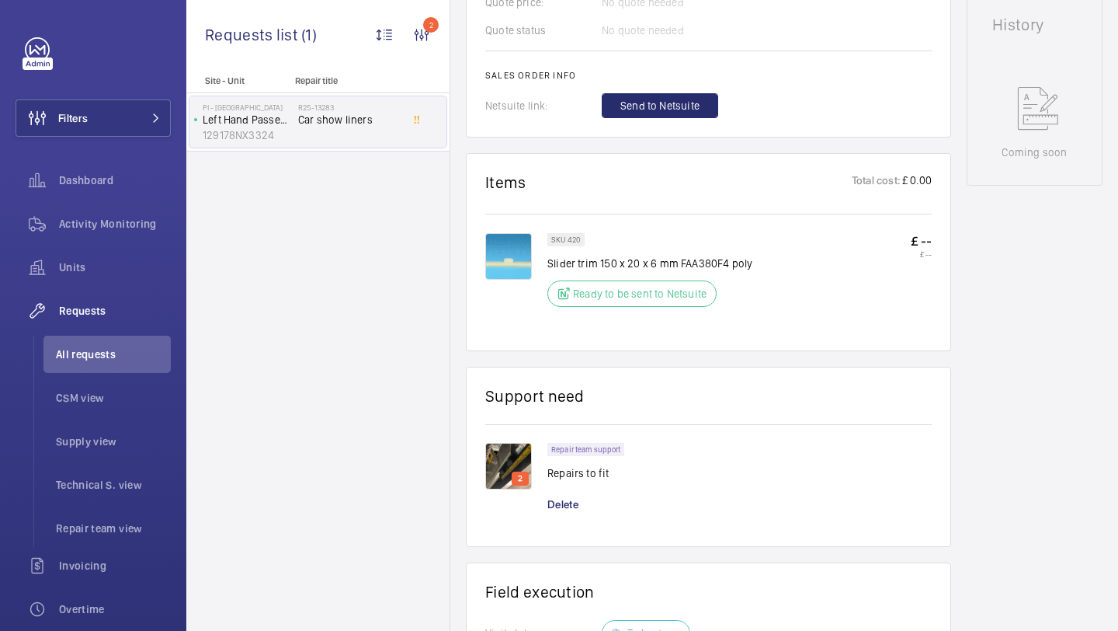
scroll to position [800, 0]
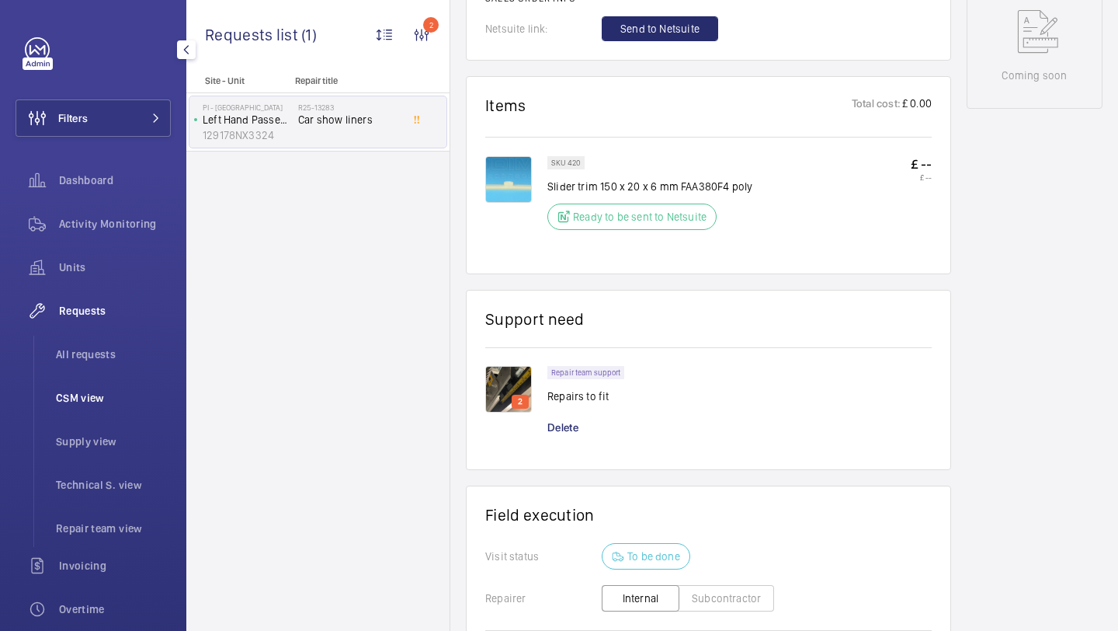
click at [99, 379] on li "CSM view" at bounding box center [106, 397] width 127 height 37
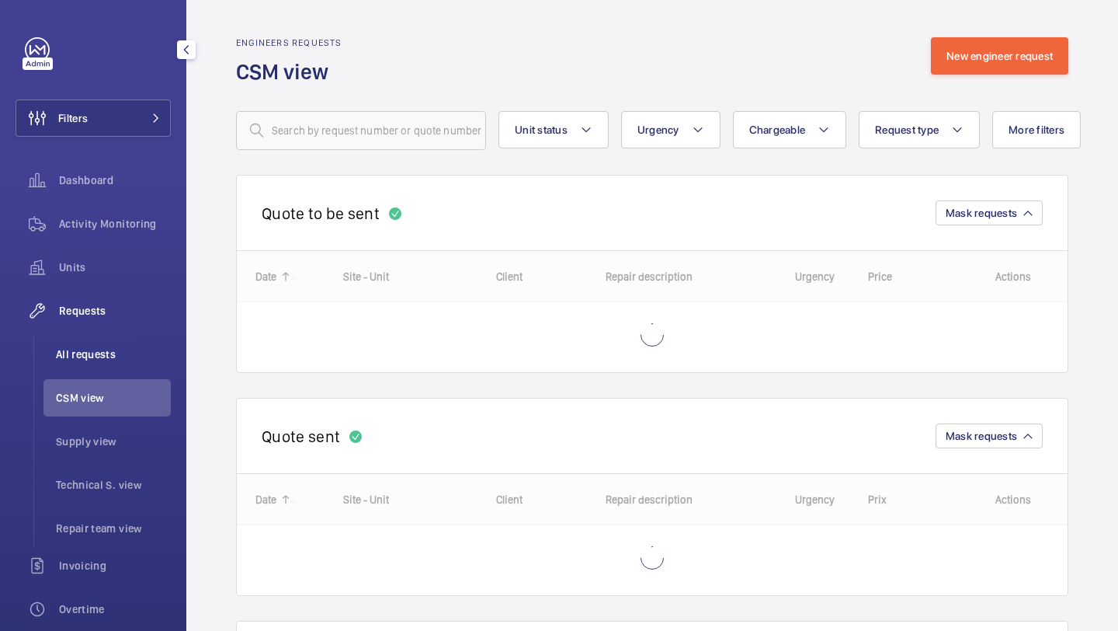
click at [118, 350] on span "All requests" at bounding box center [113, 354] width 115 height 16
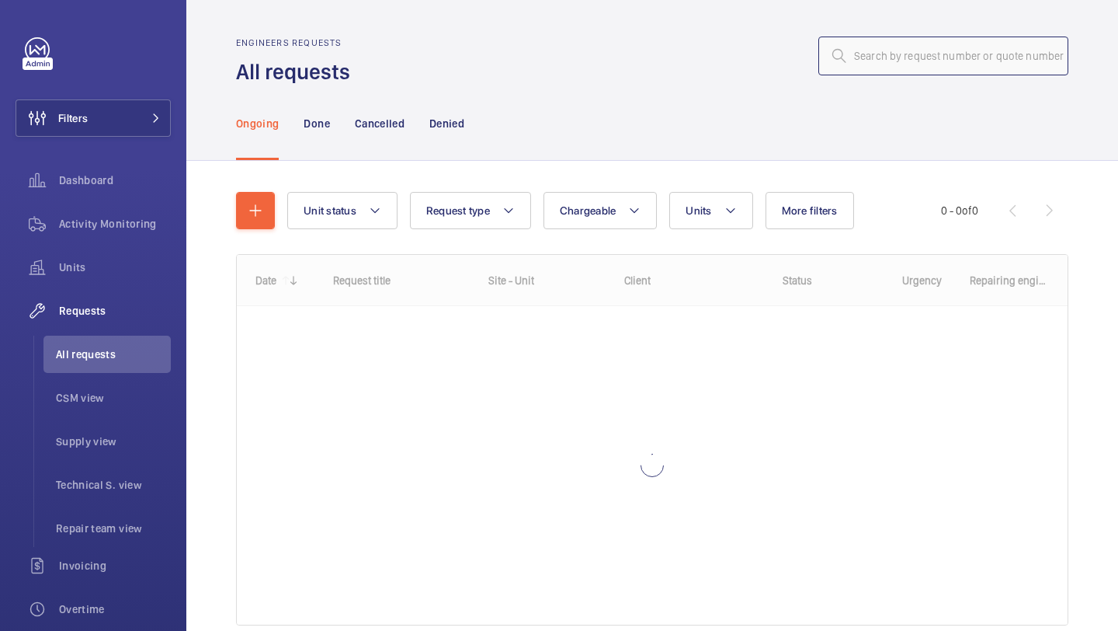
click at [926, 64] on input "text" at bounding box center [944, 56] width 250 height 39
paste input "R25-11584"
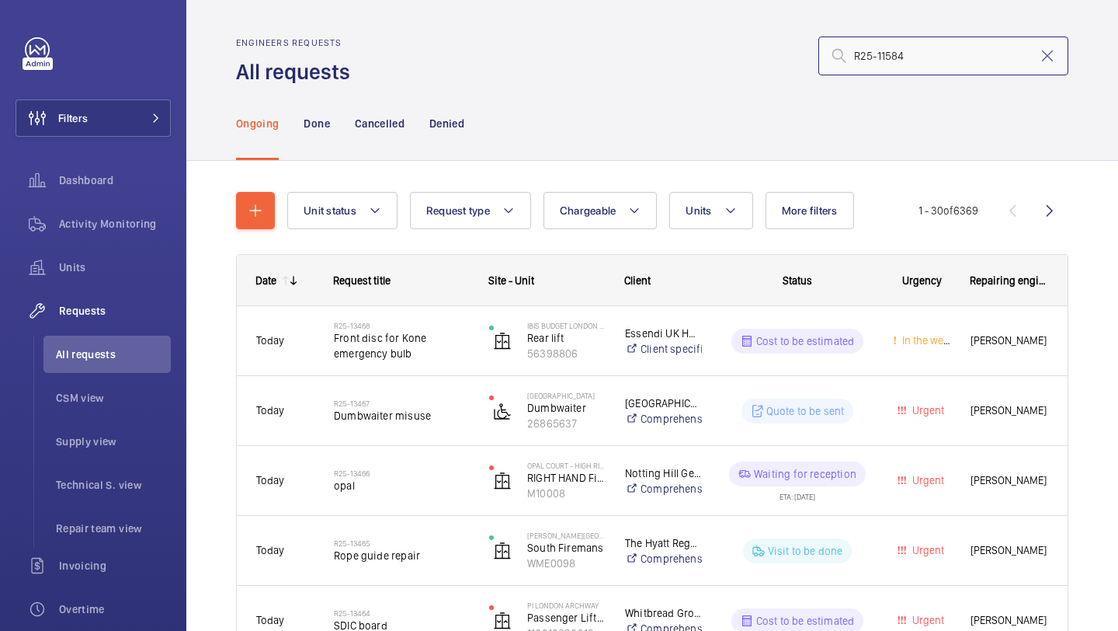
click at [857, 47] on input "R25-11584" at bounding box center [944, 56] width 250 height 39
click at [949, 43] on input "R25-11584" at bounding box center [944, 56] width 250 height 39
click at [937, 64] on input "R25-11584" at bounding box center [944, 56] width 250 height 39
type input "R25-11584"
click at [117, 381] on li "CSM view" at bounding box center [106, 397] width 127 height 37
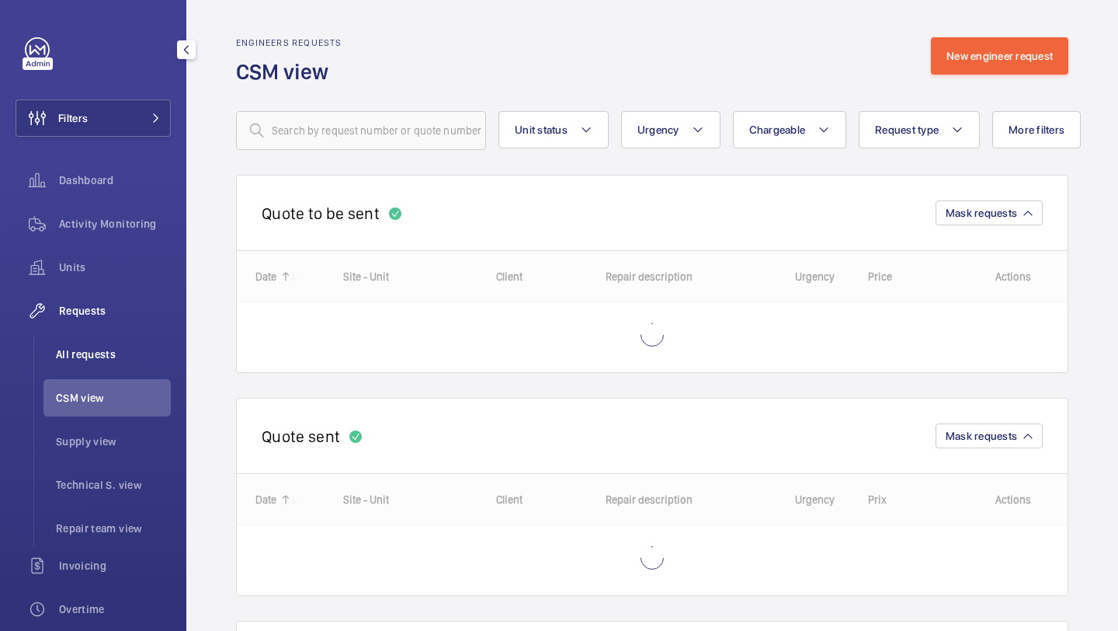
click at [90, 356] on span "All requests" at bounding box center [113, 354] width 115 height 16
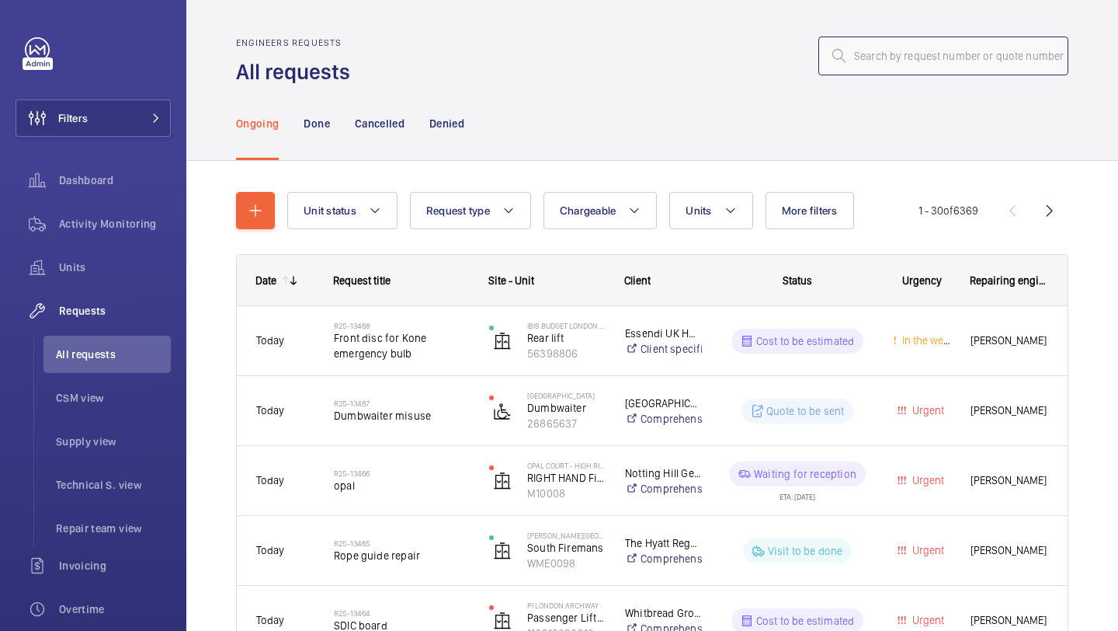
click at [891, 62] on input "text" at bounding box center [944, 56] width 250 height 39
paste input "R25-11584"
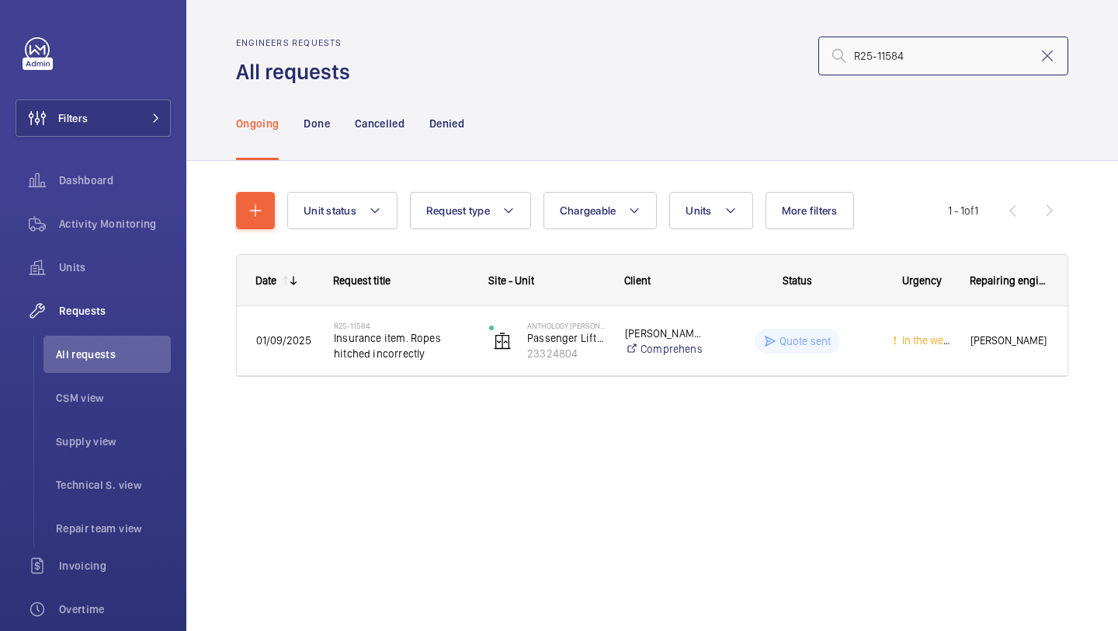
type input "R25-11584"
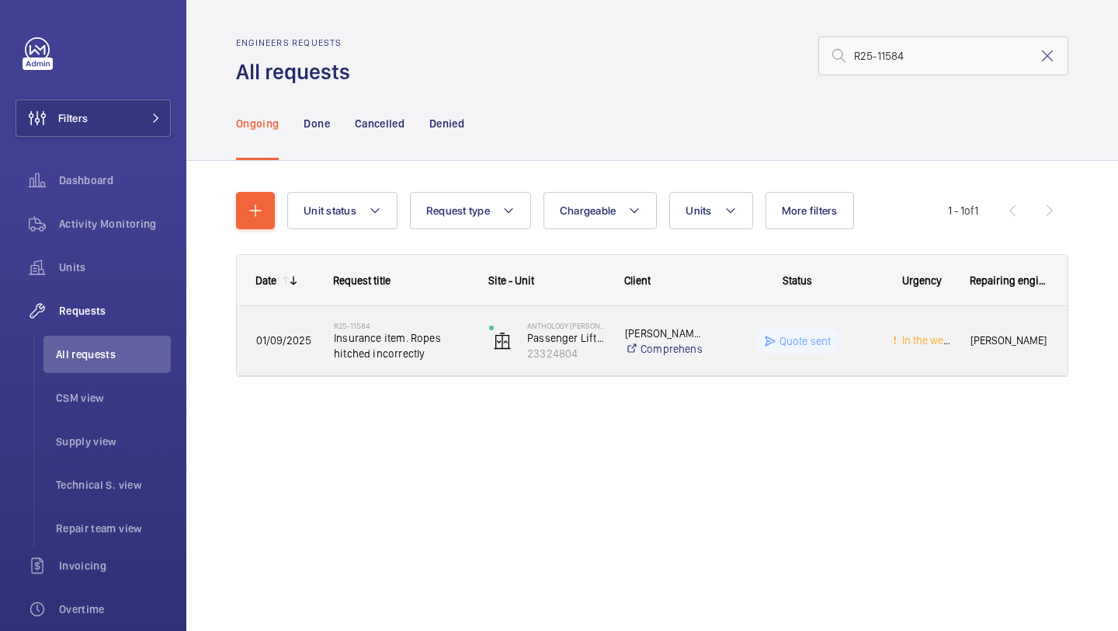
click at [430, 347] on span "Insurance item. Ropes hitched incorrectly" at bounding box center [401, 345] width 135 height 31
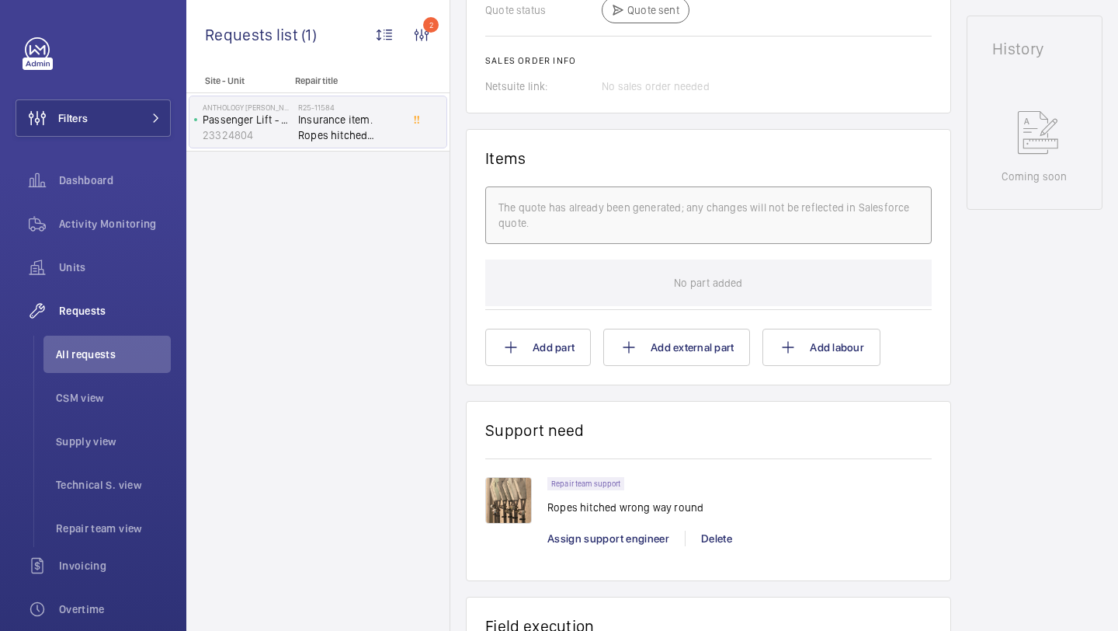
scroll to position [880, 0]
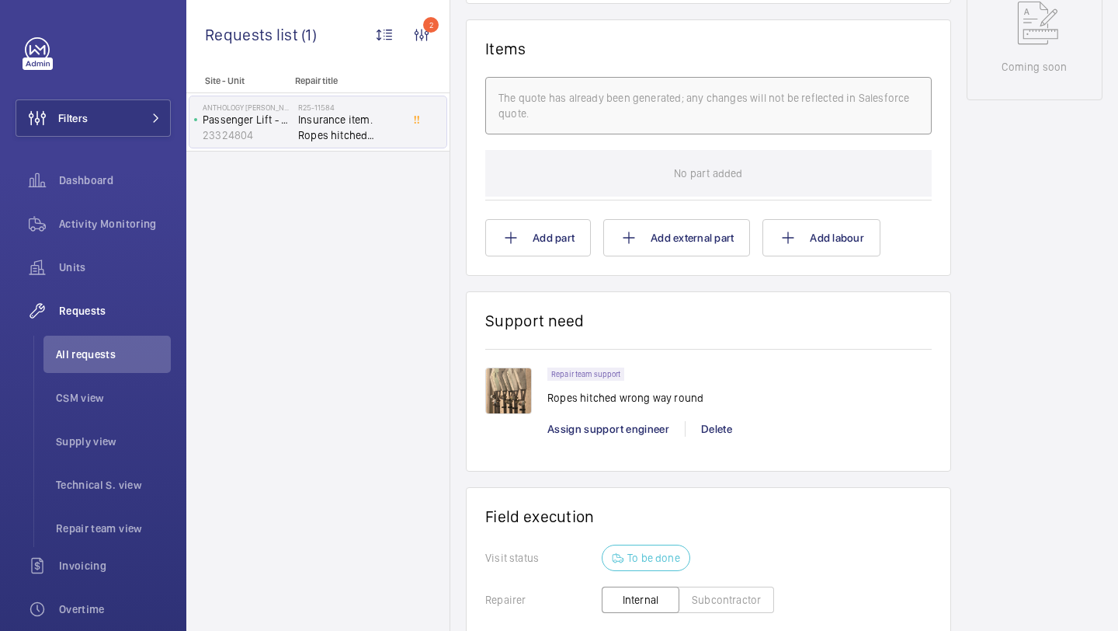
click at [521, 405] on img at bounding box center [508, 390] width 47 height 47
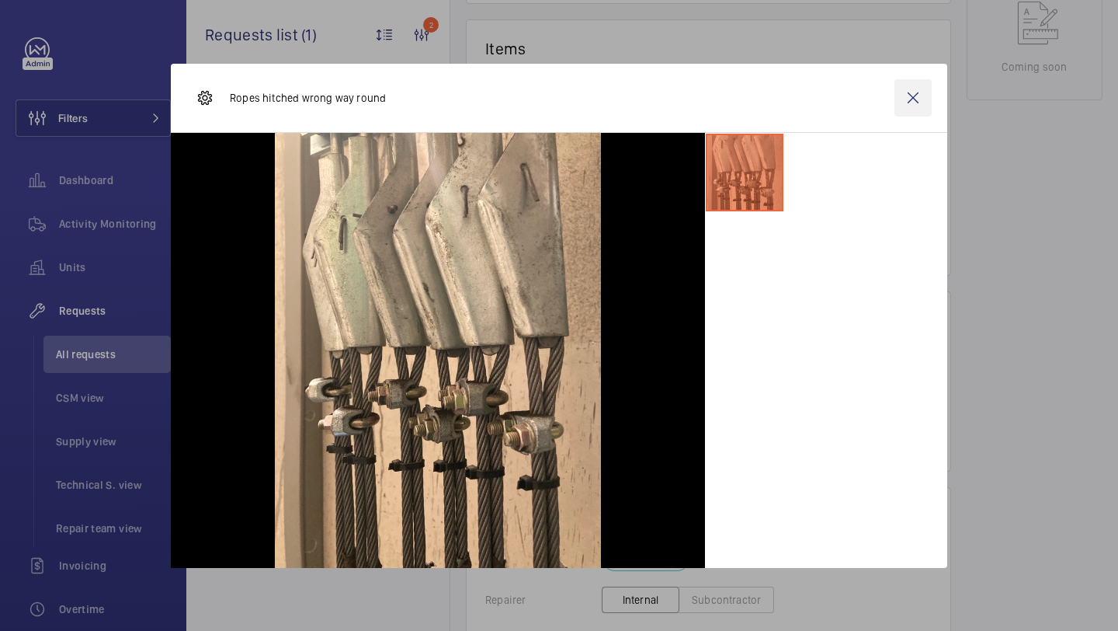
click at [908, 109] on wm-front-icon-button at bounding box center [913, 97] width 37 height 37
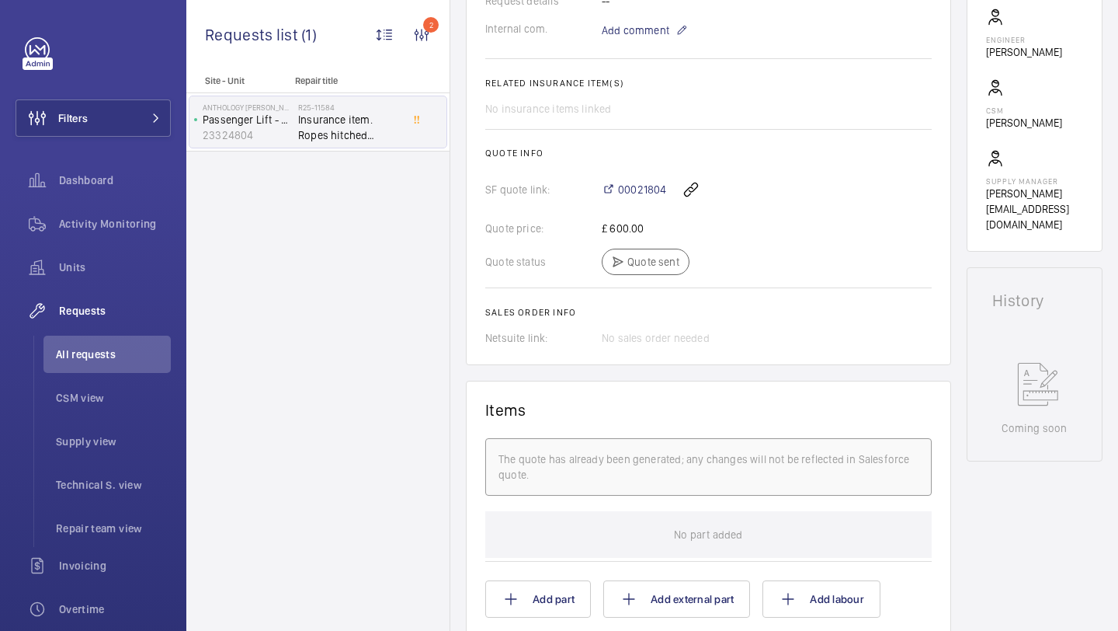
scroll to position [844, 0]
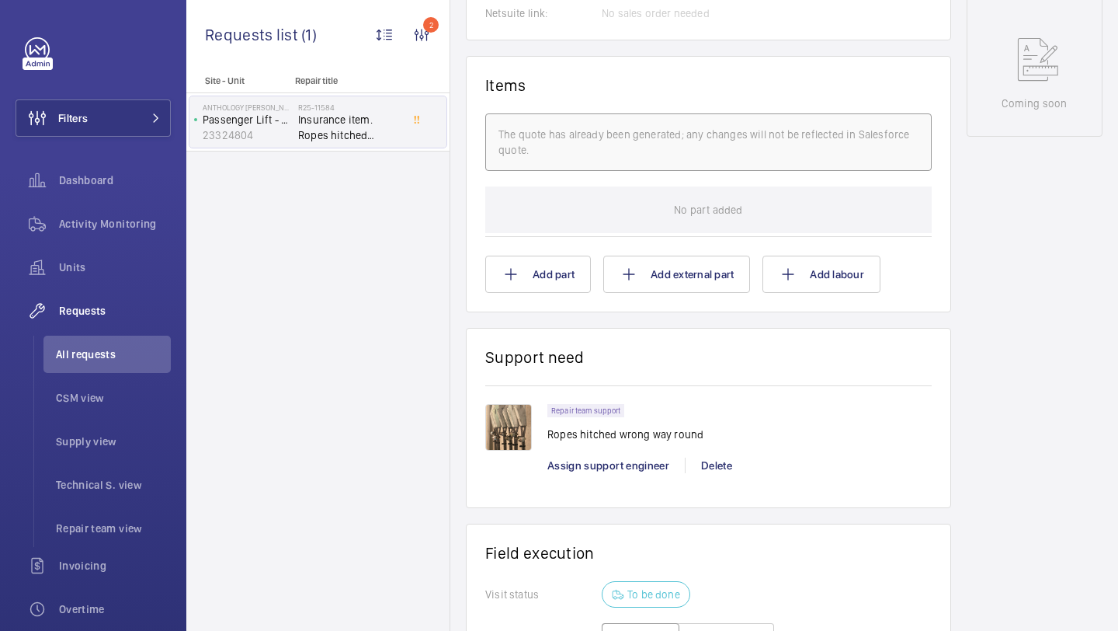
click at [527, 433] on img at bounding box center [508, 427] width 47 height 47
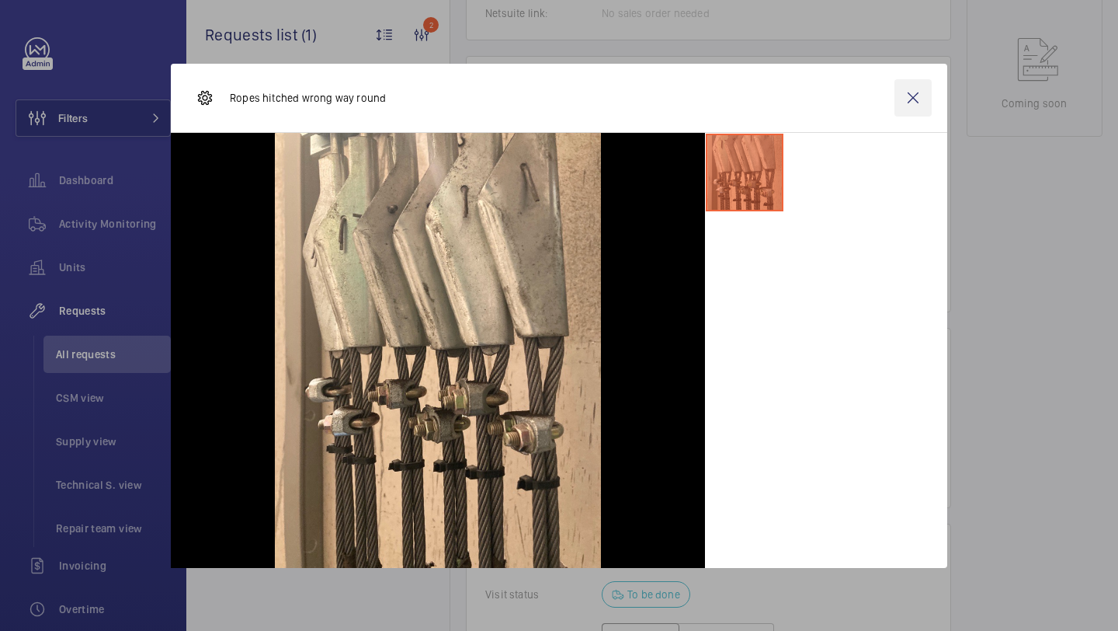
click at [916, 98] on wm-front-icon-button at bounding box center [913, 97] width 37 height 37
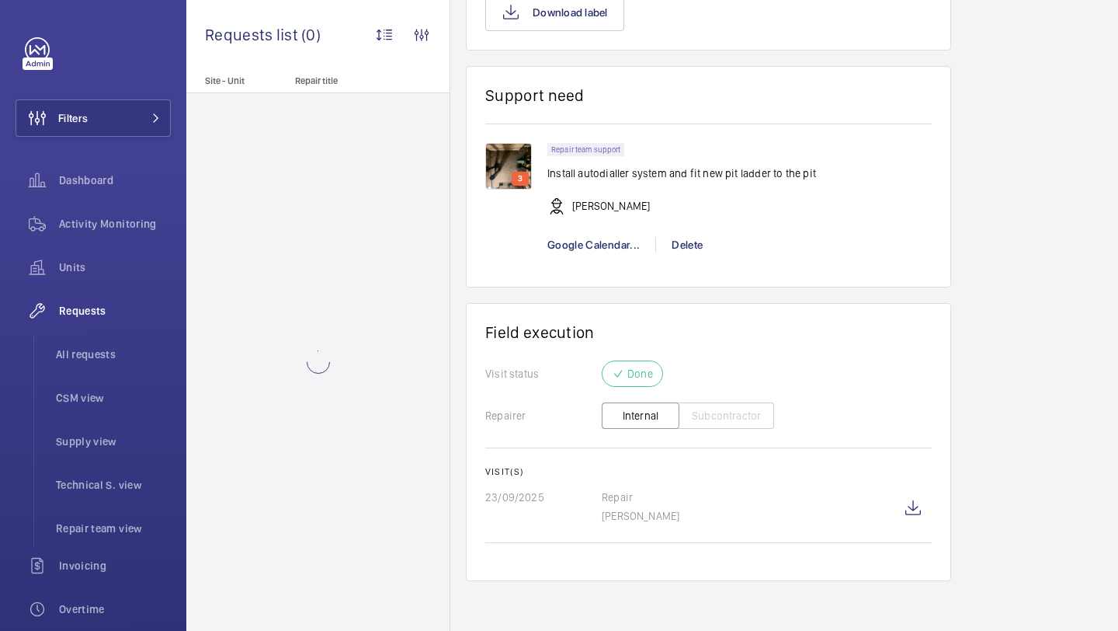
scroll to position [1260, 0]
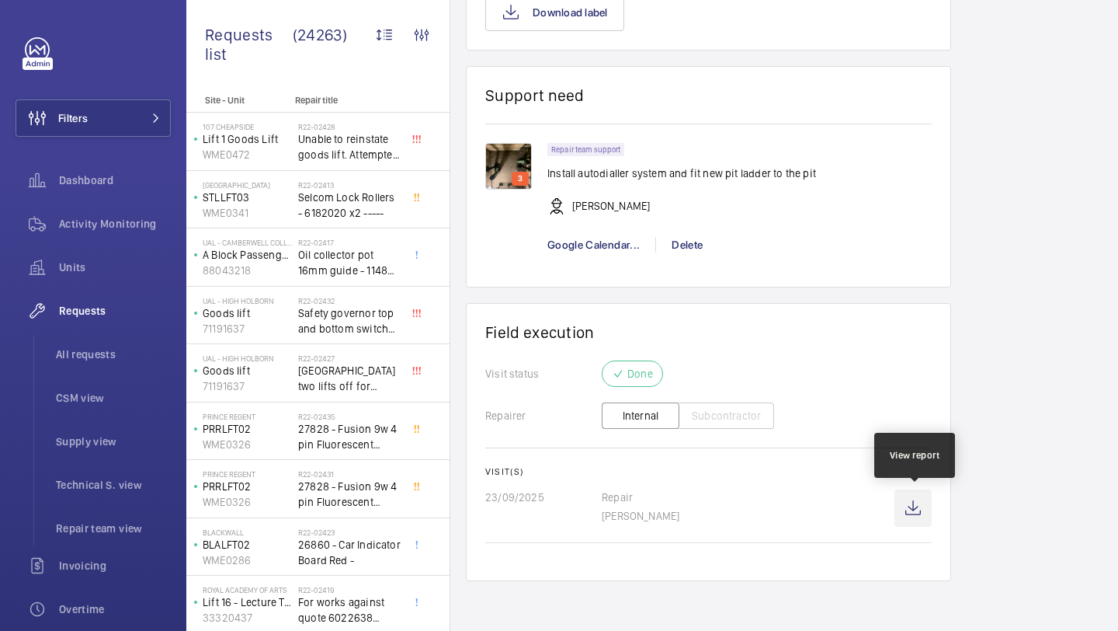
click at [913, 502] on wm-front-icon-button at bounding box center [913, 507] width 37 height 37
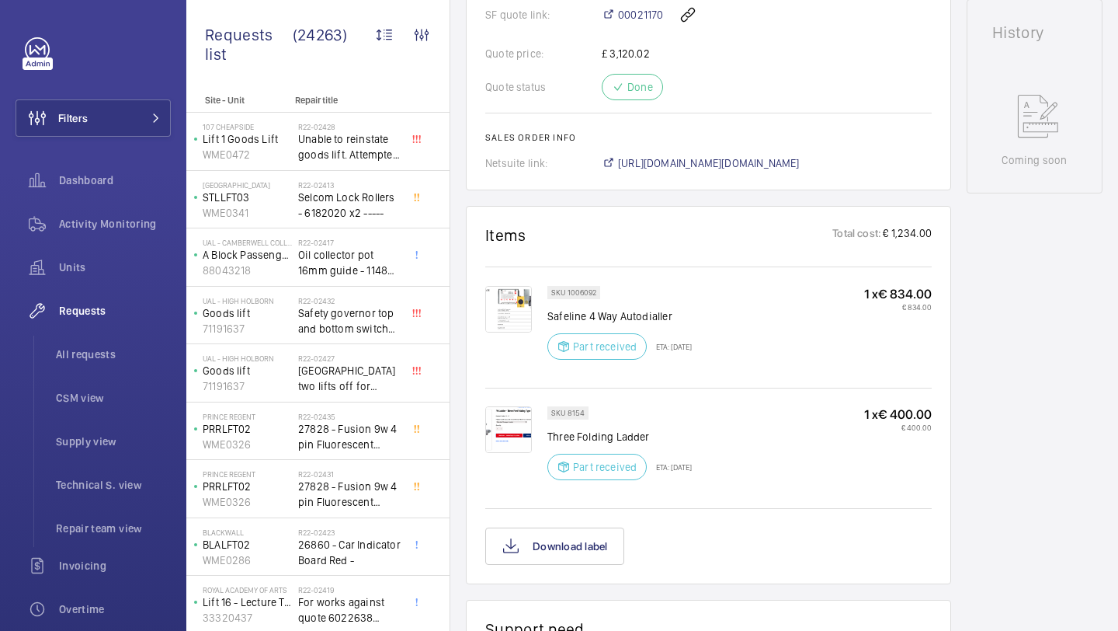
scroll to position [632, 0]
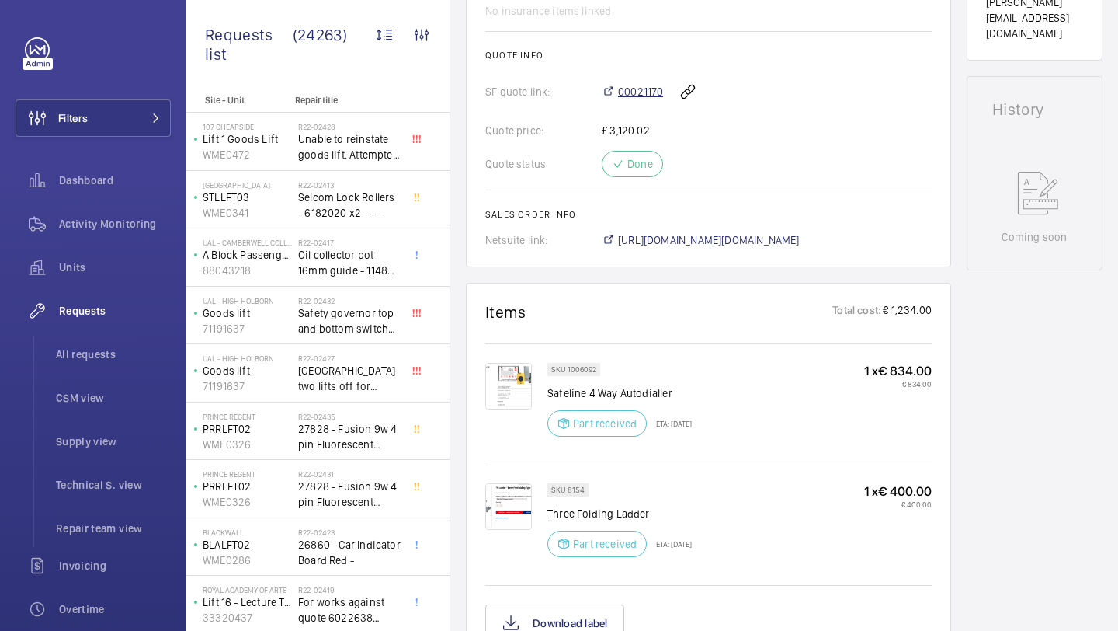
click at [631, 99] on span "00021170" at bounding box center [640, 92] width 45 height 16
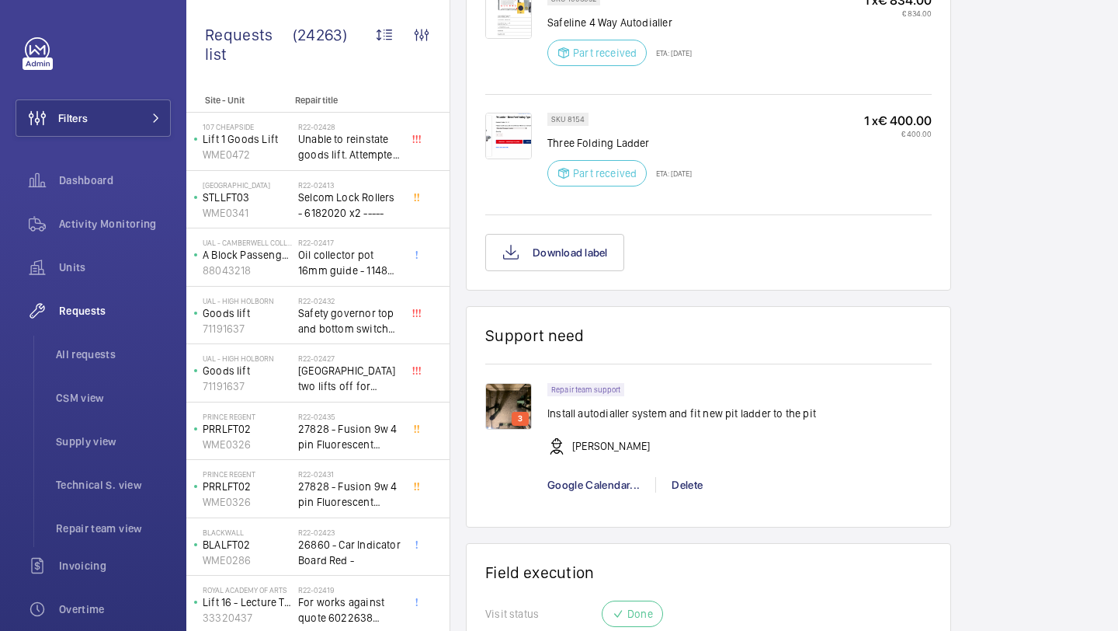
scroll to position [1260, 0]
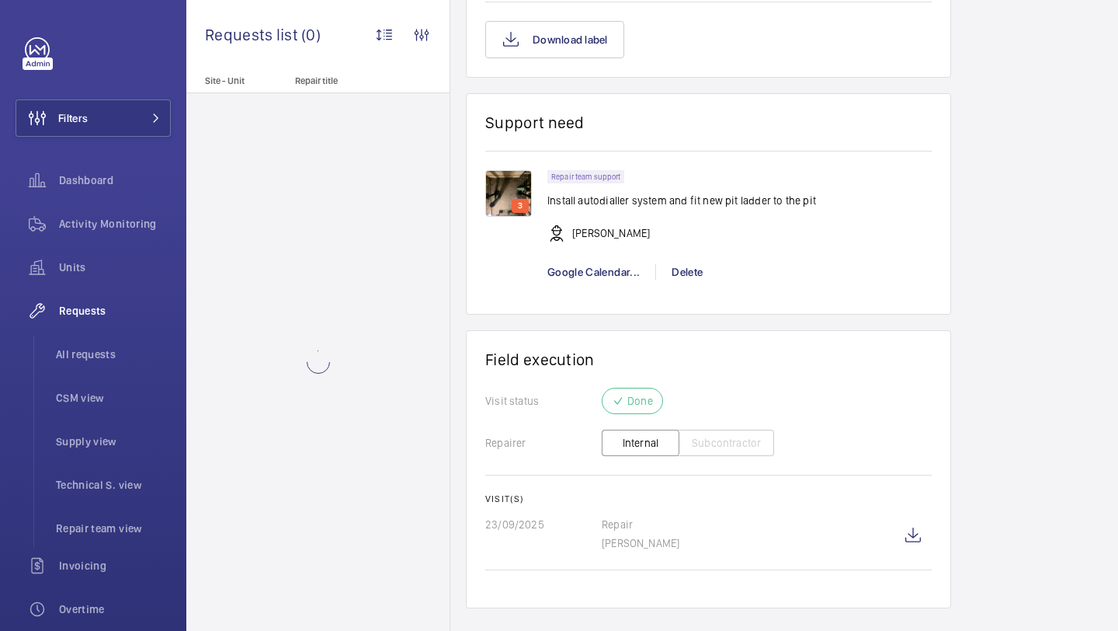
scroll to position [1260, 0]
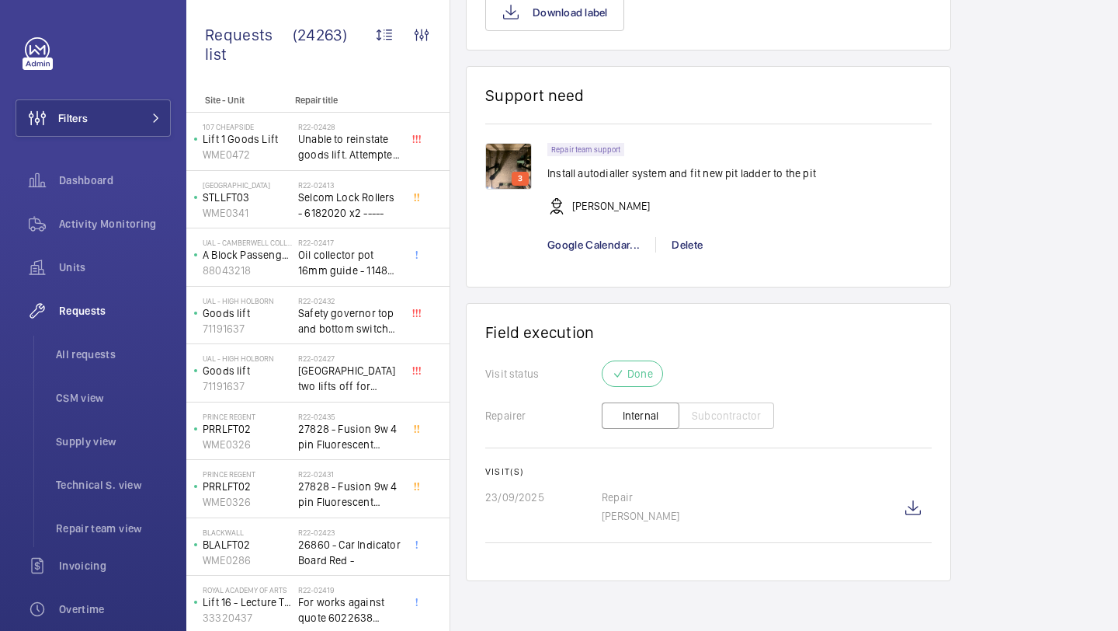
click at [511, 167] on img at bounding box center [508, 166] width 47 height 47
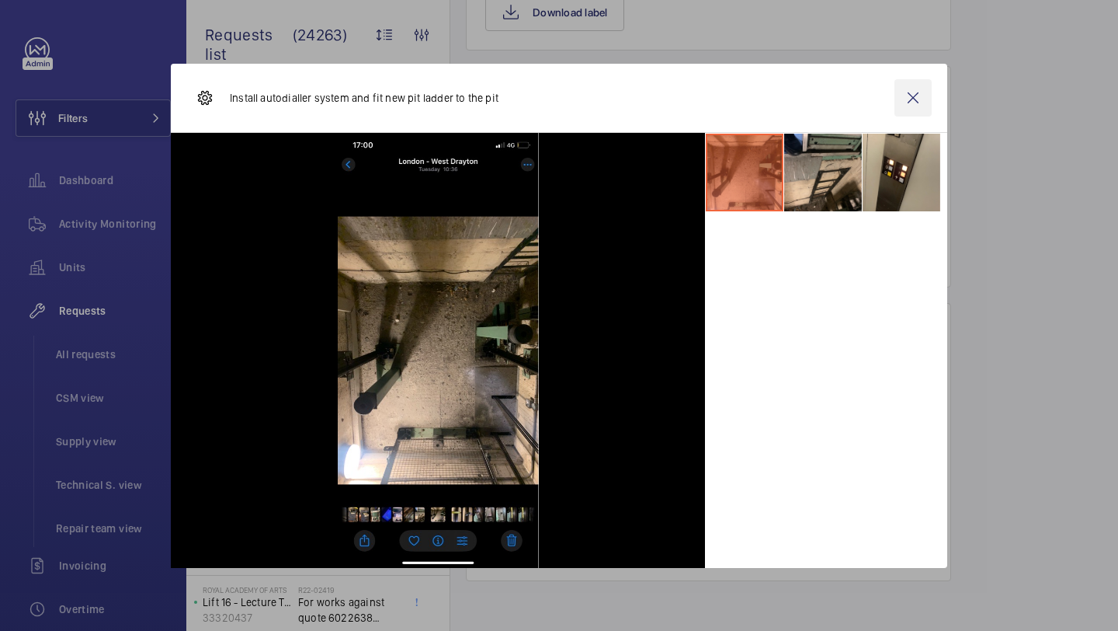
click at [913, 106] on wm-front-icon-button at bounding box center [913, 97] width 37 height 37
